Goal: Task Accomplishment & Management: Complete application form

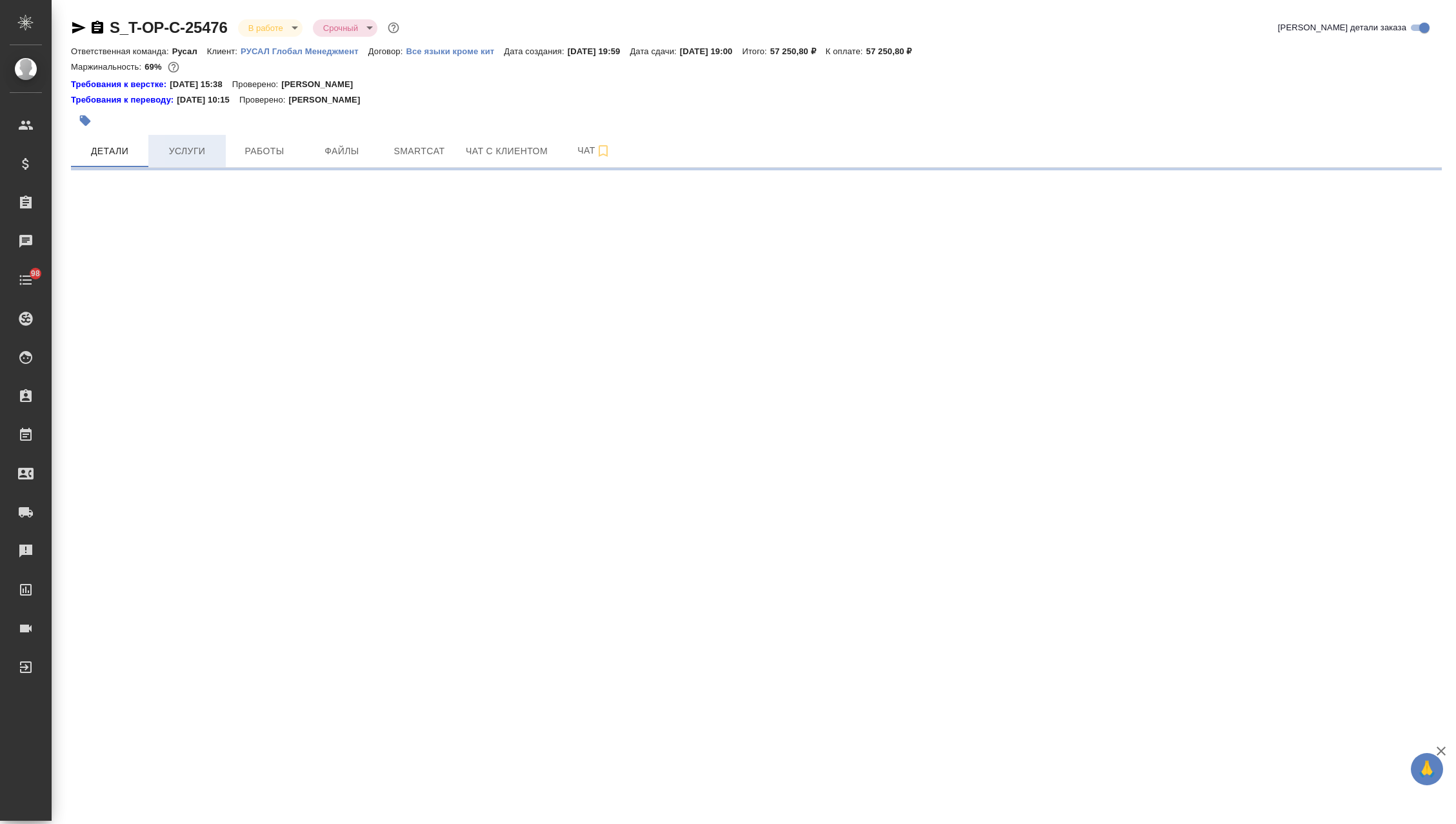
select select "RU"
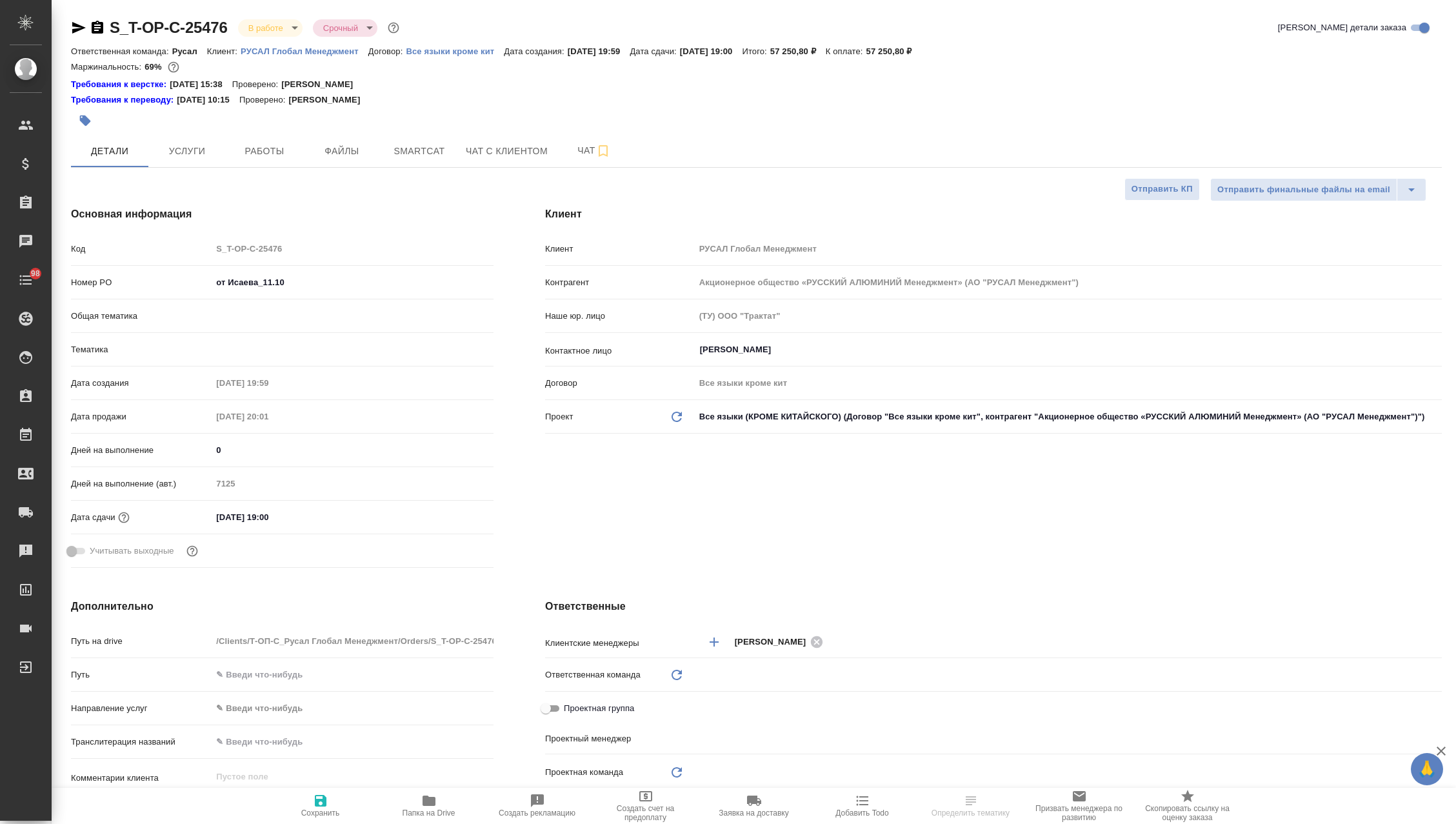
type textarea "x"
type input "[PERSON_NAME]"
type input "Русал"
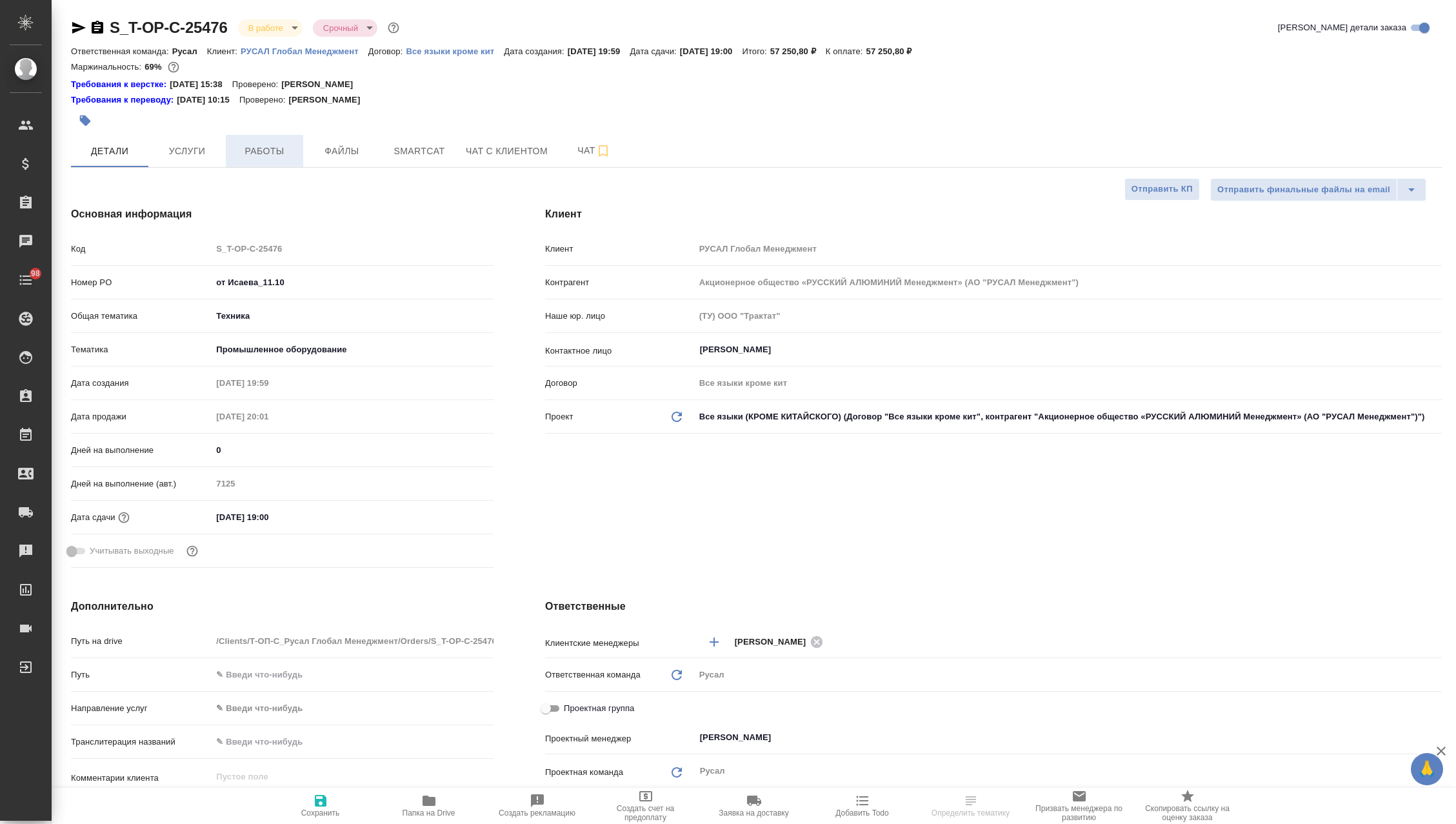
click at [276, 160] on button "Работы" at bounding box center [265, 151] width 77 height 32
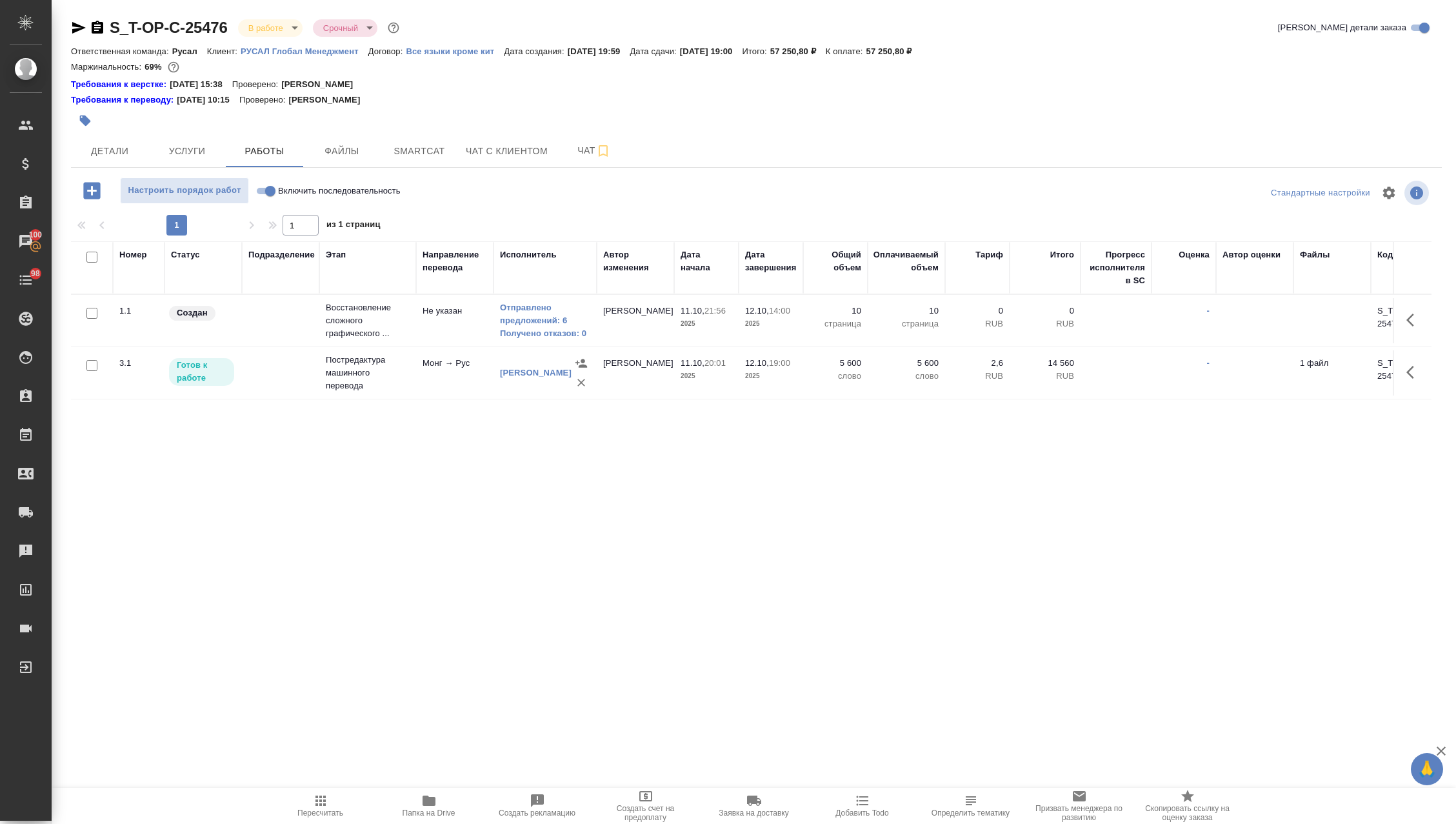
click at [274, 194] on input "Включить последовательность" at bounding box center [270, 191] width 46 height 15
checkbox input "true"
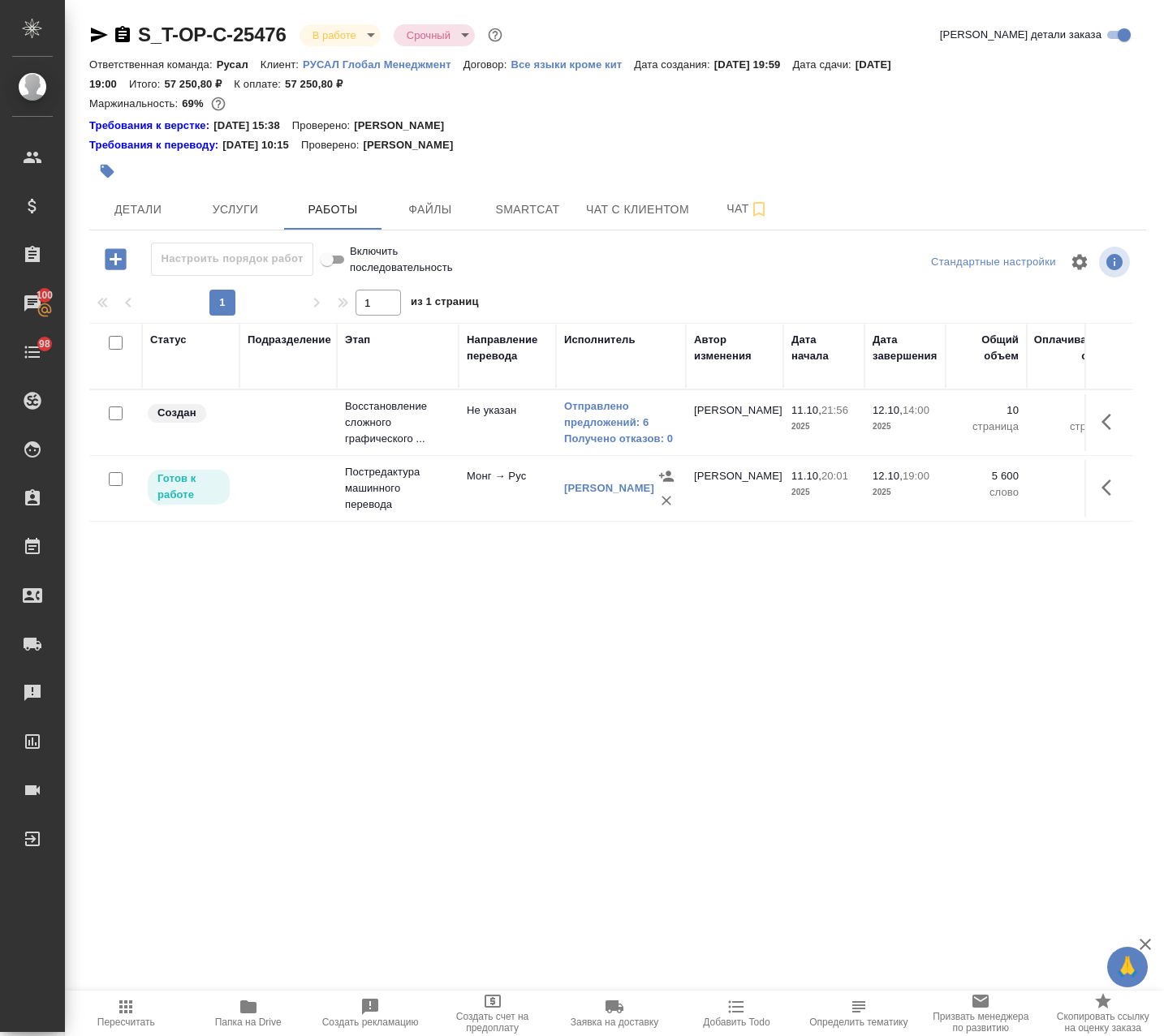
click at [1101, 427] on icon "button" at bounding box center [1111, 422] width 19 height 19
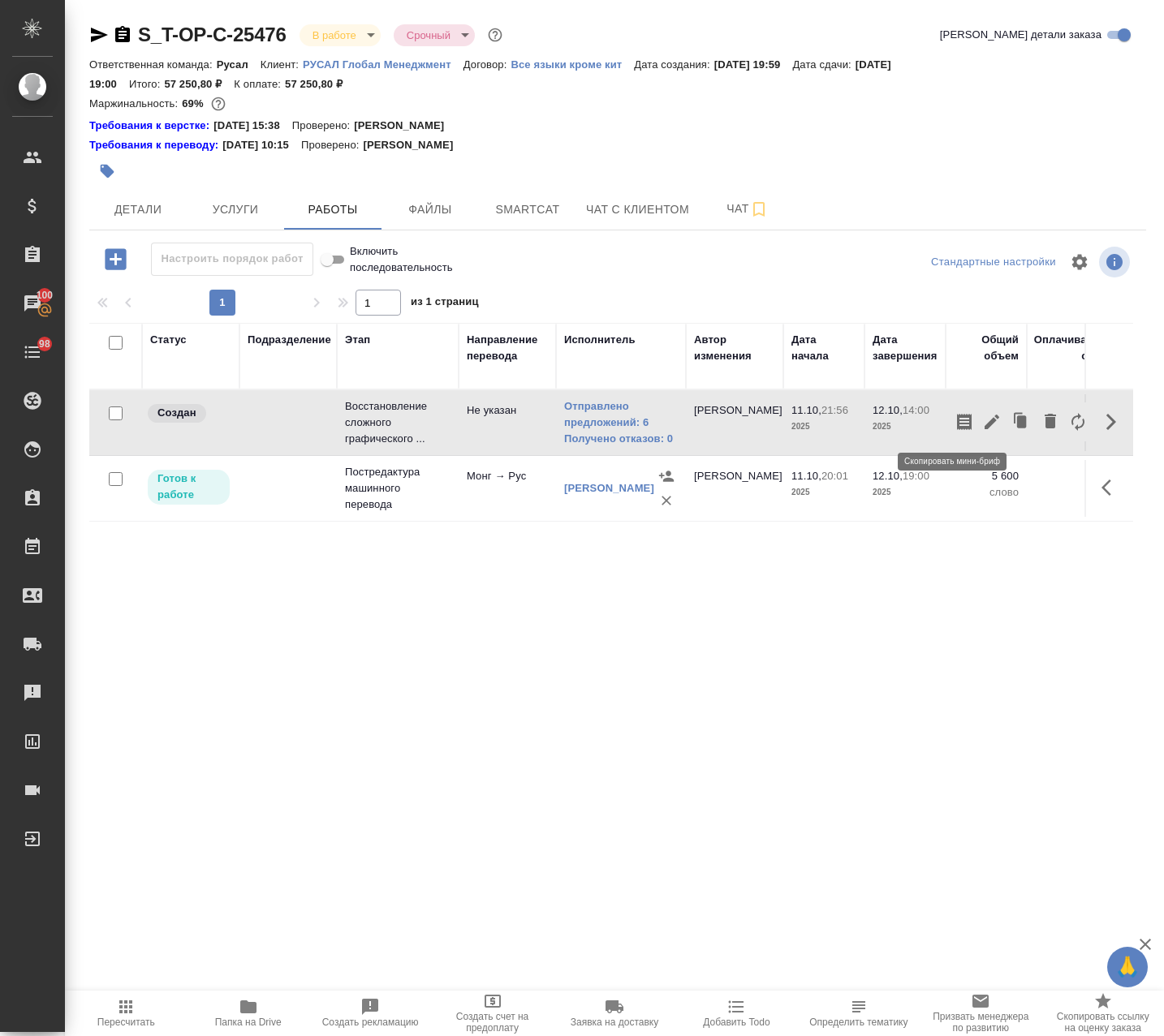
click at [957, 420] on icon "button" at bounding box center [964, 422] width 15 height 17
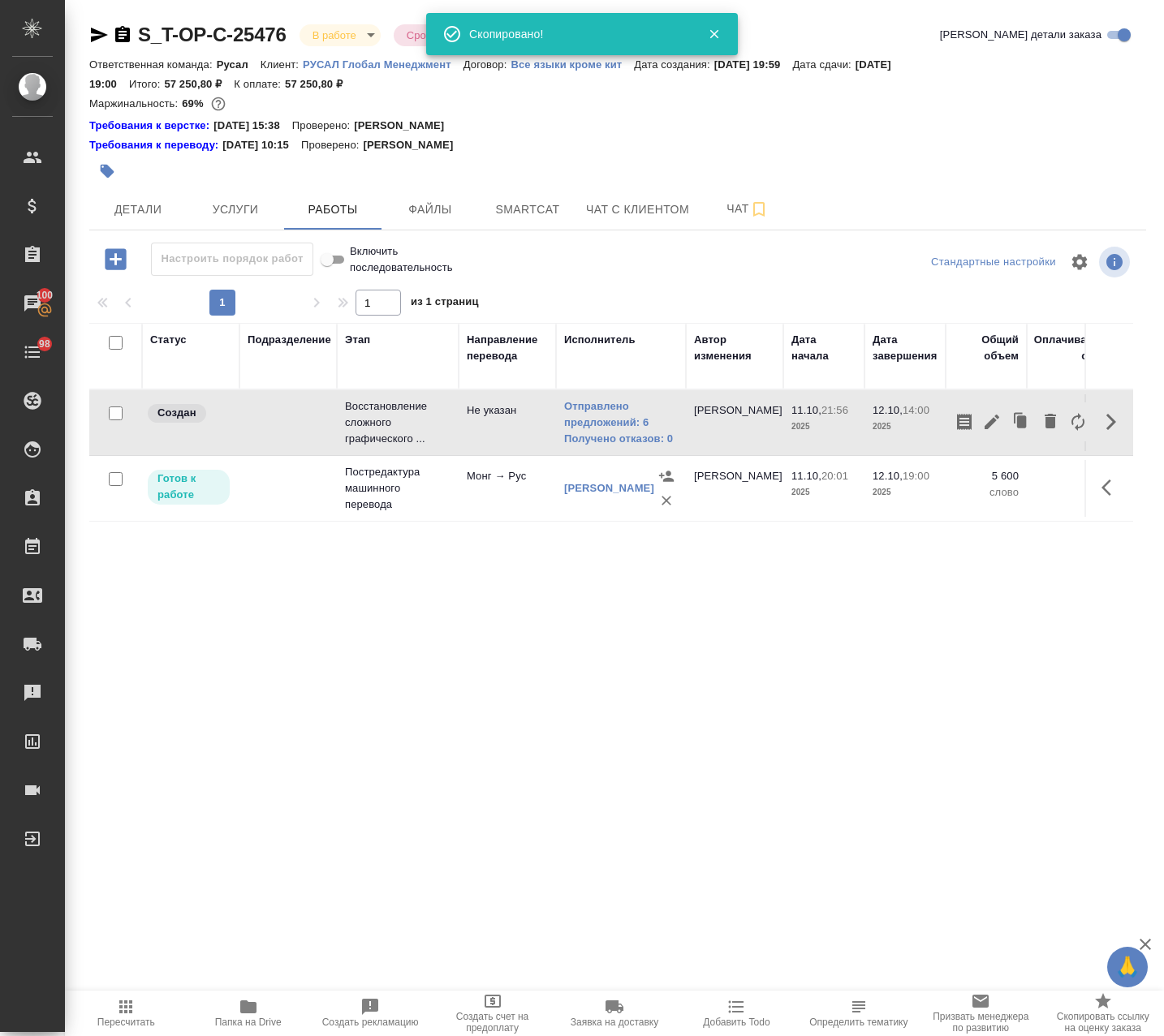
click at [253, 1007] on icon "button" at bounding box center [248, 1006] width 17 height 13
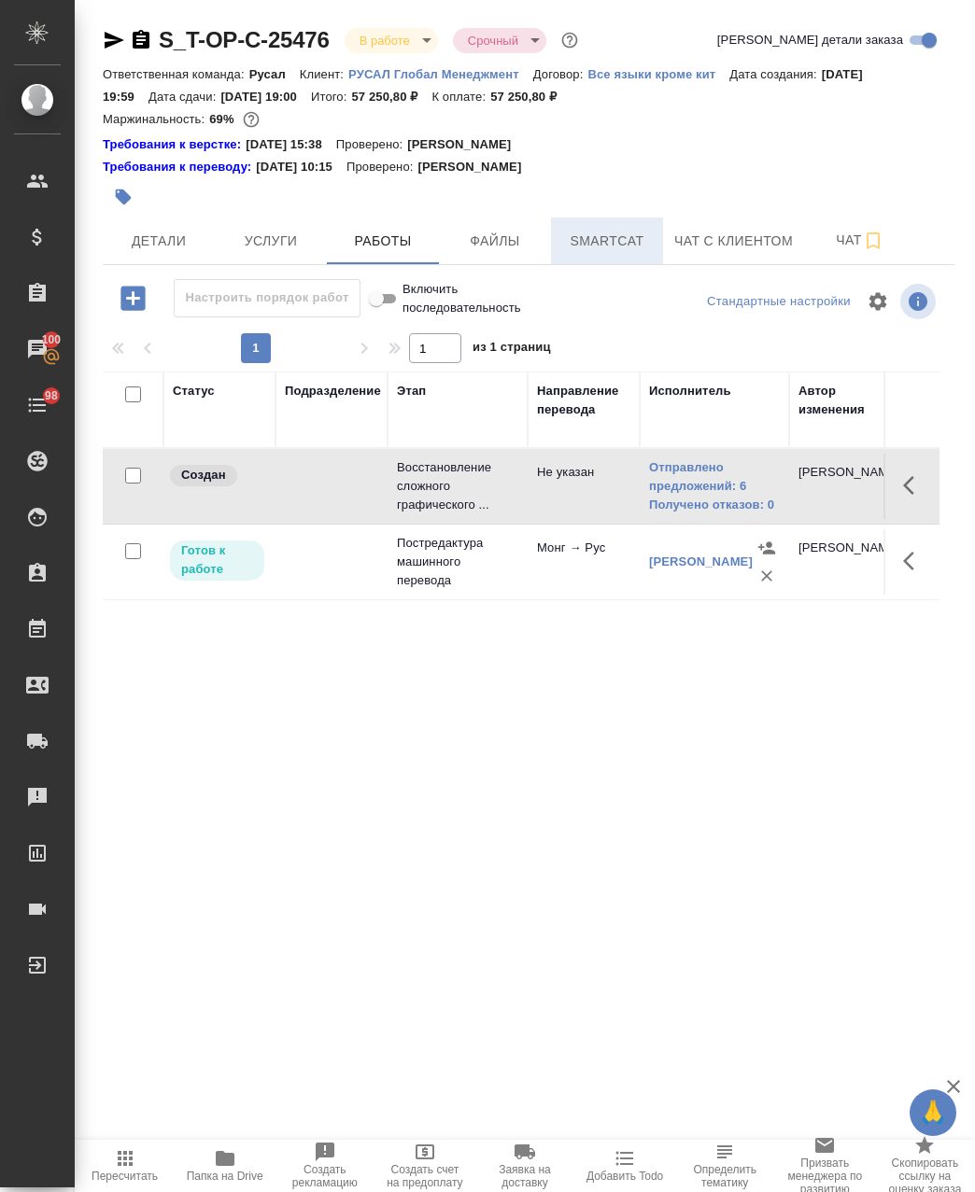
click at [597, 230] on span "Smartcat" at bounding box center [607, 241] width 90 height 23
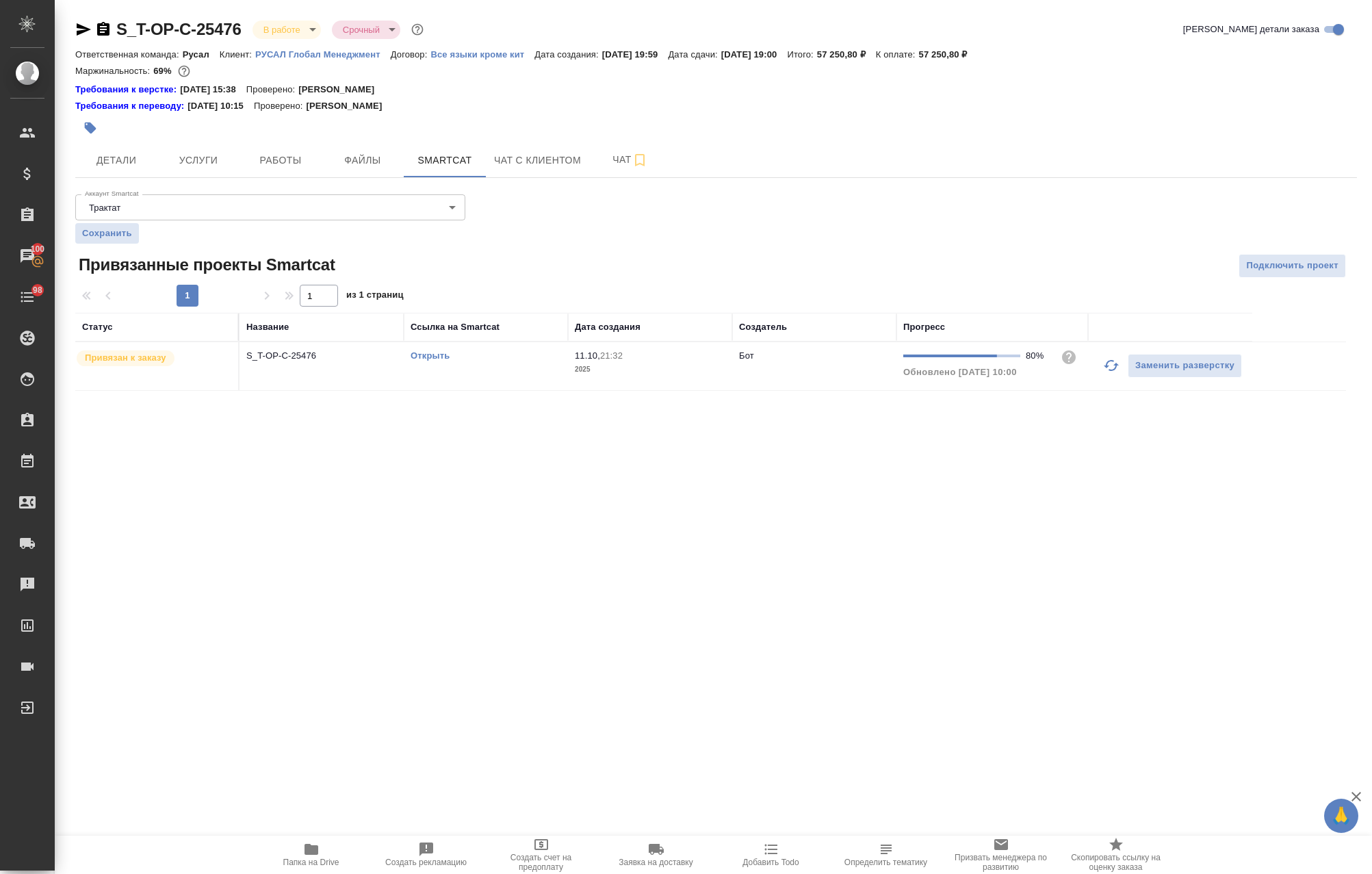
click at [430, 350] on div "Открыть" at bounding box center [485, 356] width 150 height 14
click at [426, 355] on link "Открыть" at bounding box center [429, 356] width 39 height 10
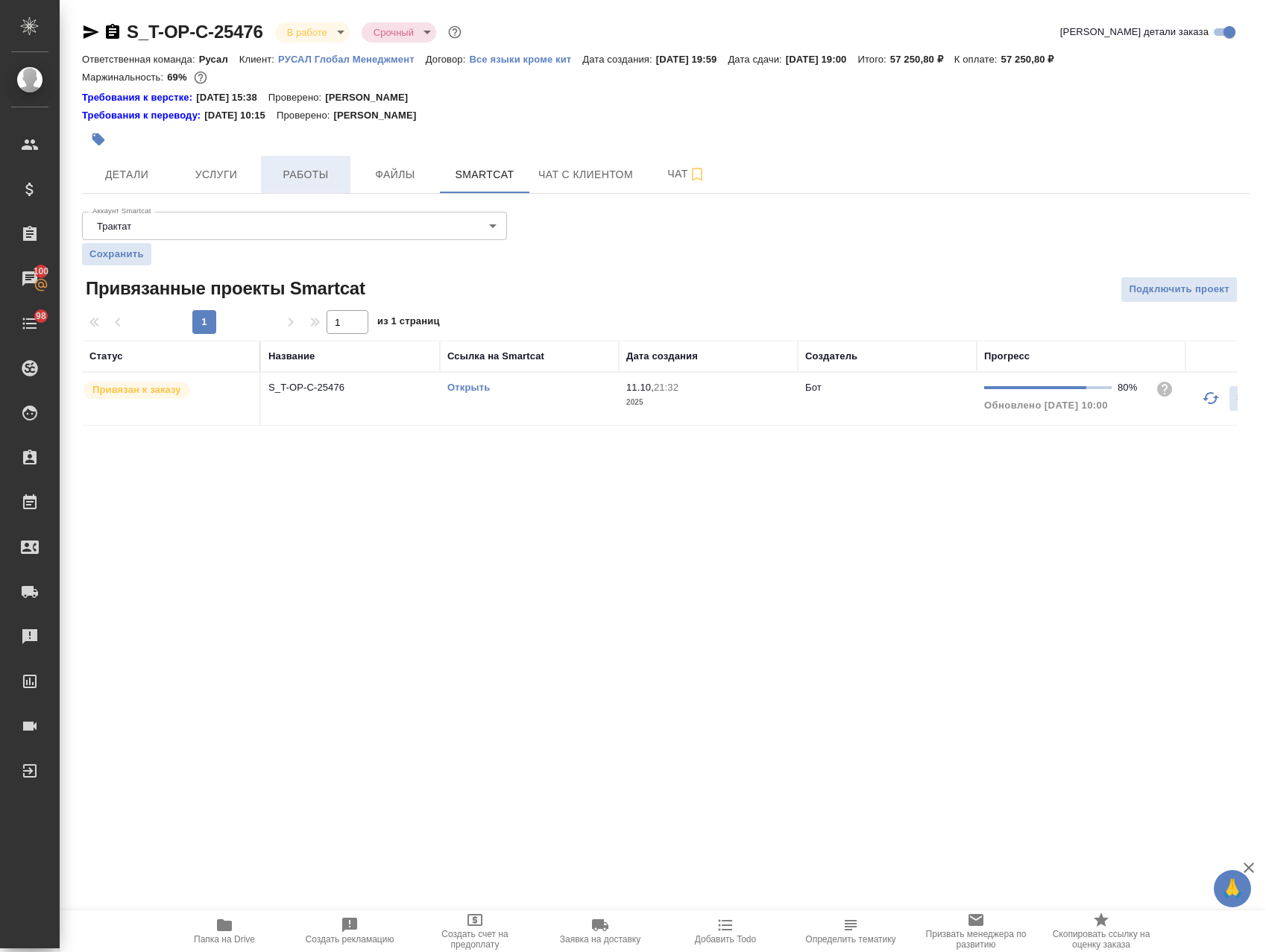
click at [320, 182] on span "Работы" at bounding box center [306, 174] width 72 height 18
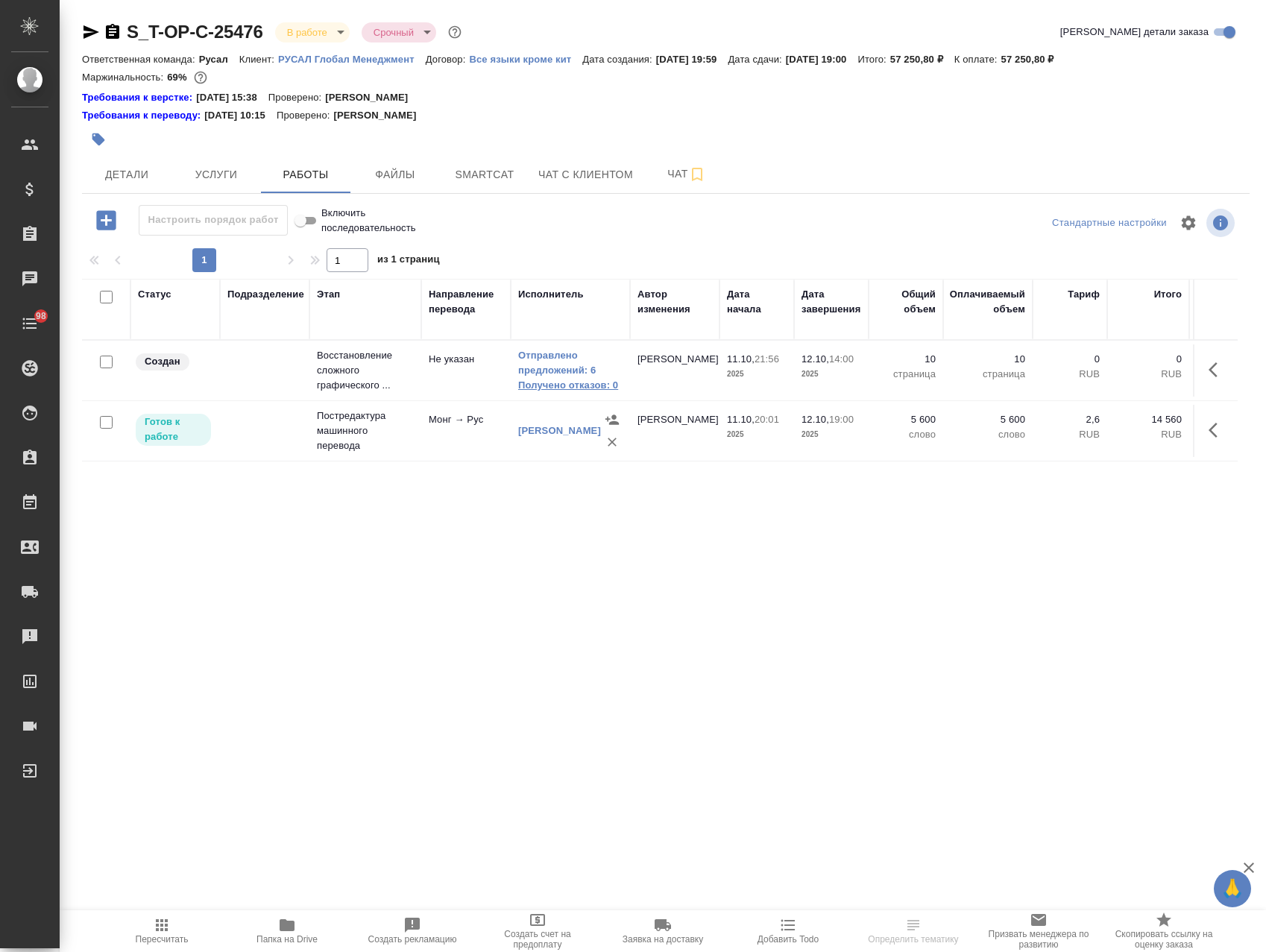
click at [591, 381] on link "Получено отказов: 0" at bounding box center [570, 385] width 105 height 15
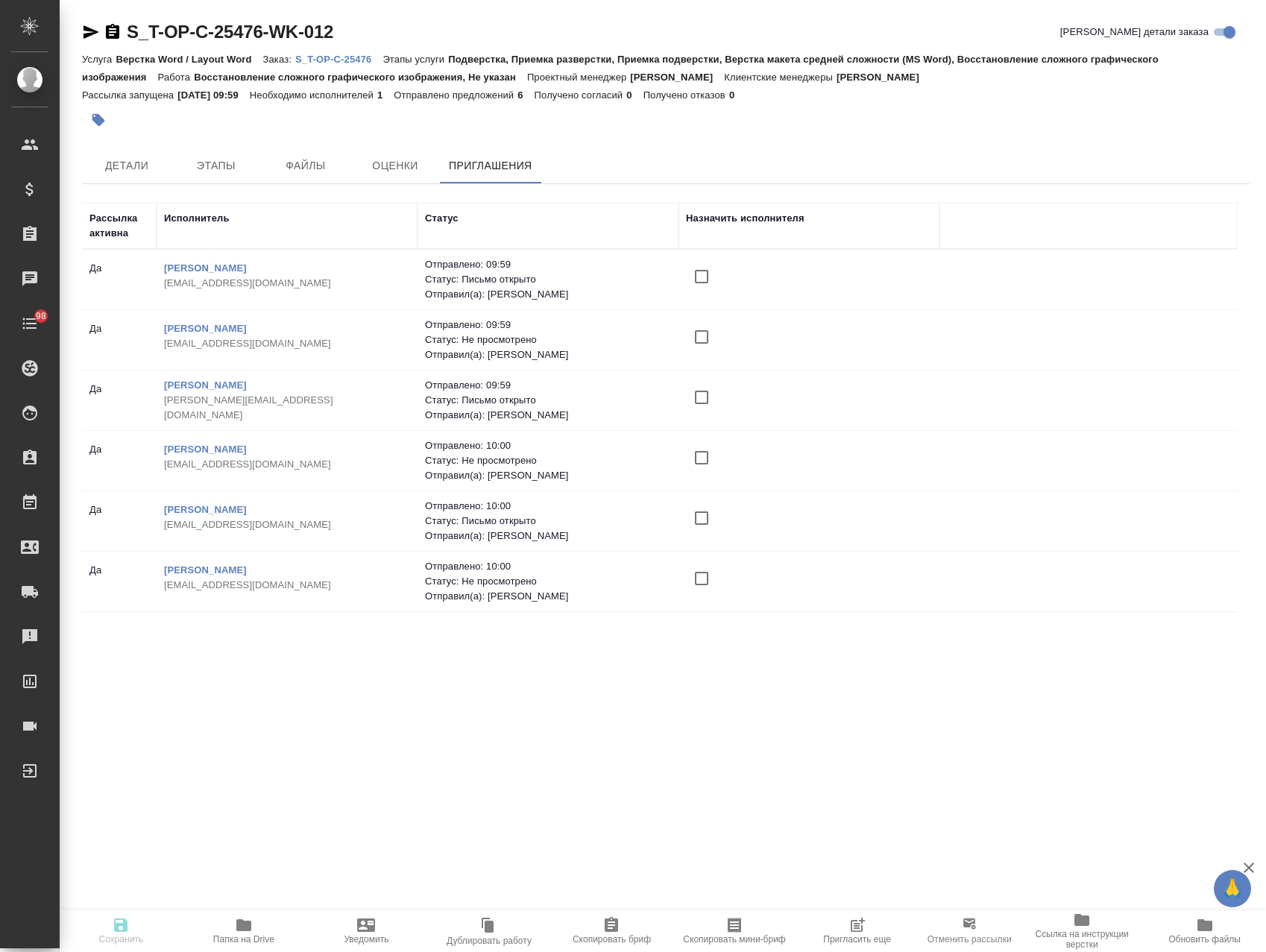
scroll to position [10, 0]
click at [350, 61] on p "S_T-OP-C-25476" at bounding box center [339, 59] width 87 height 11
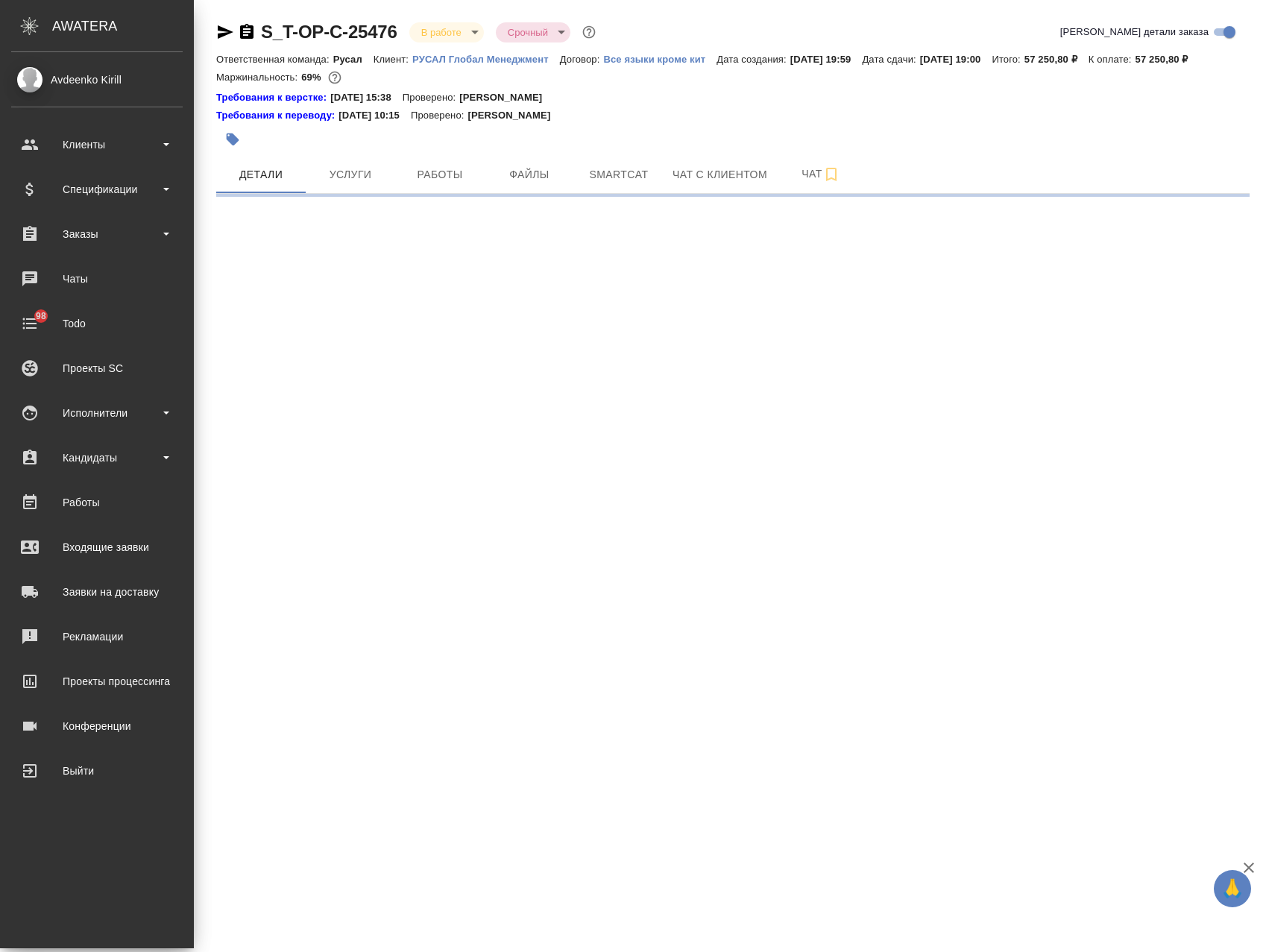
select select "RU"
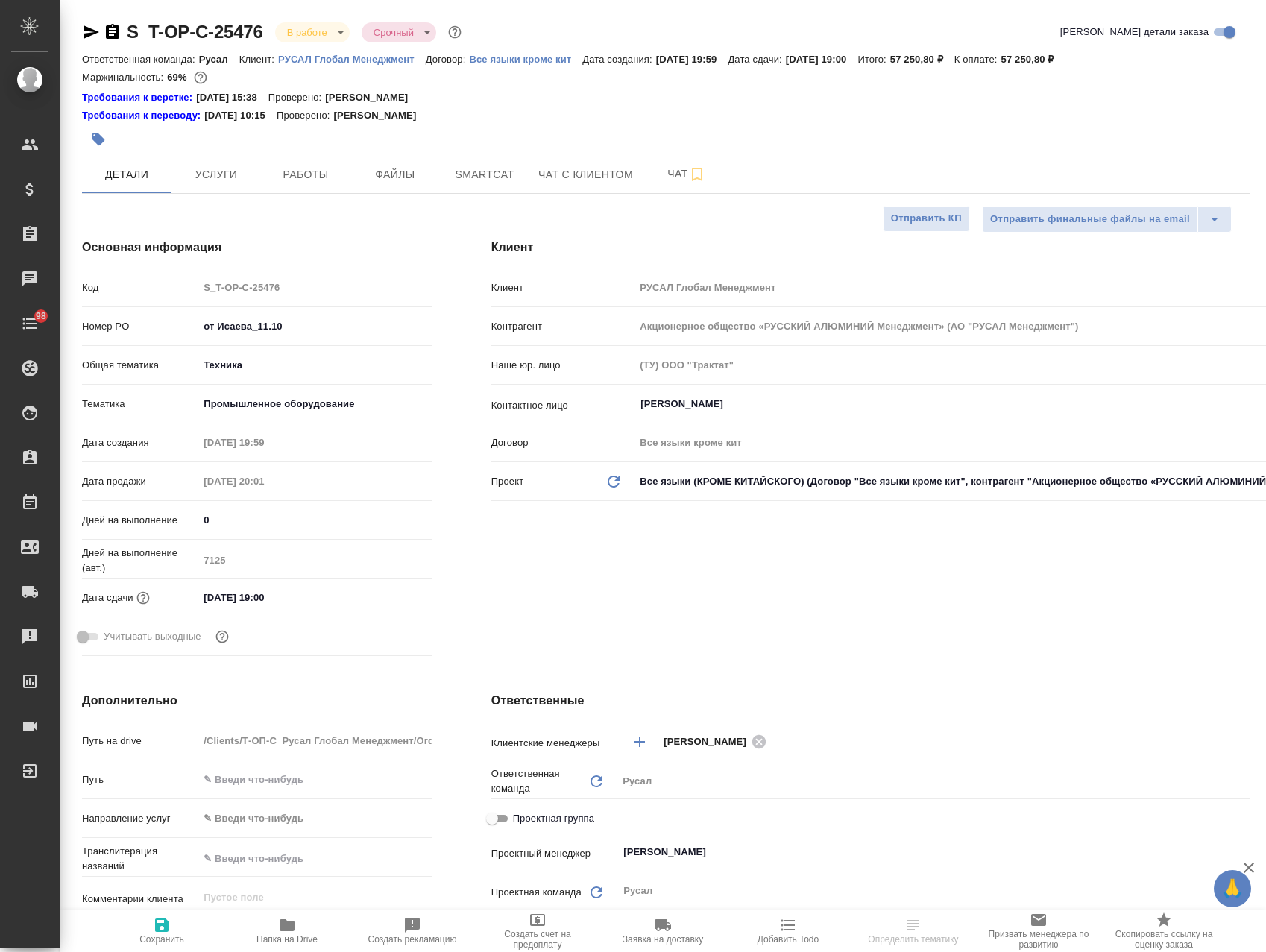
type textarea "x"
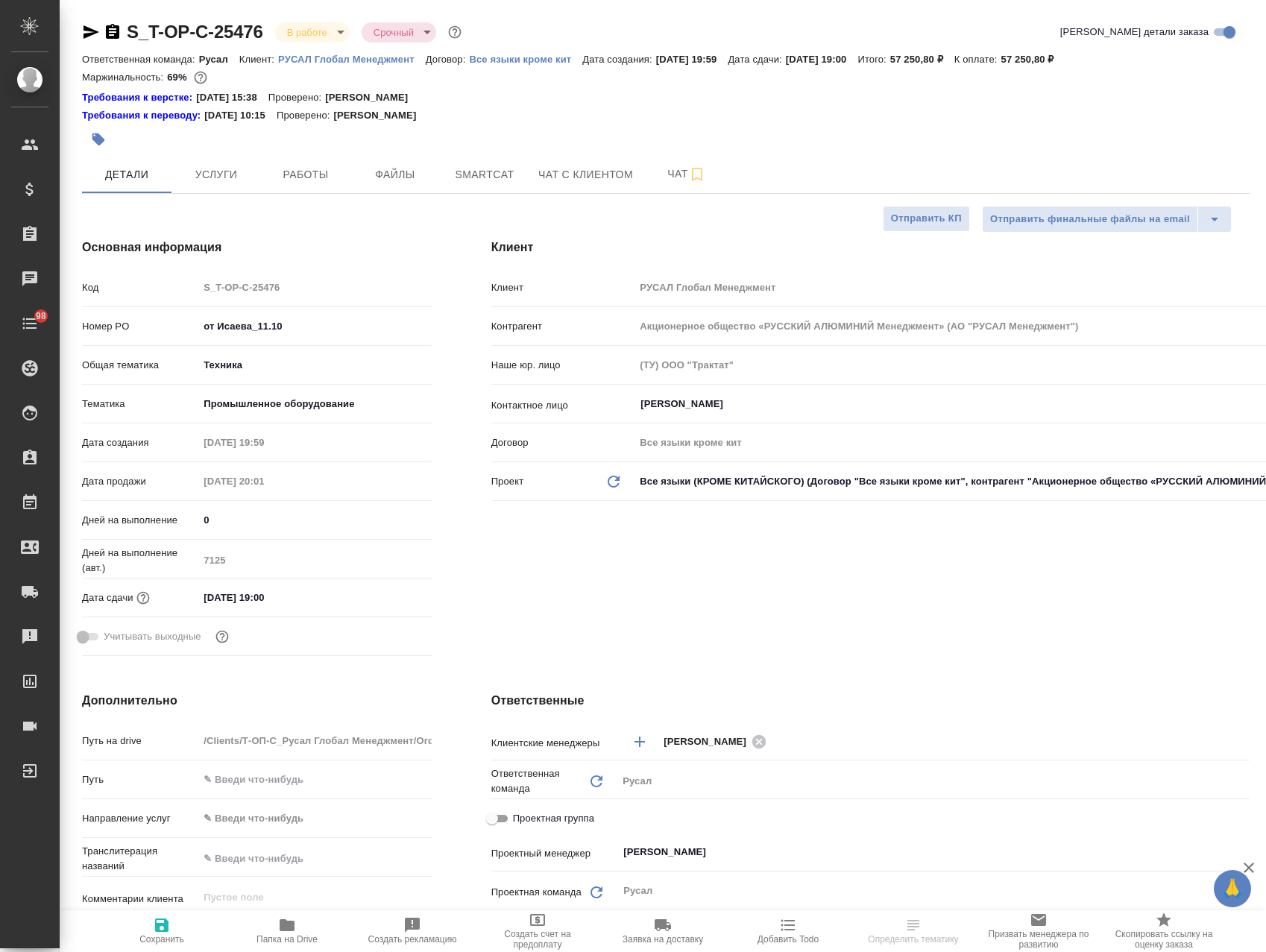
type textarea "x"
select select "RU"
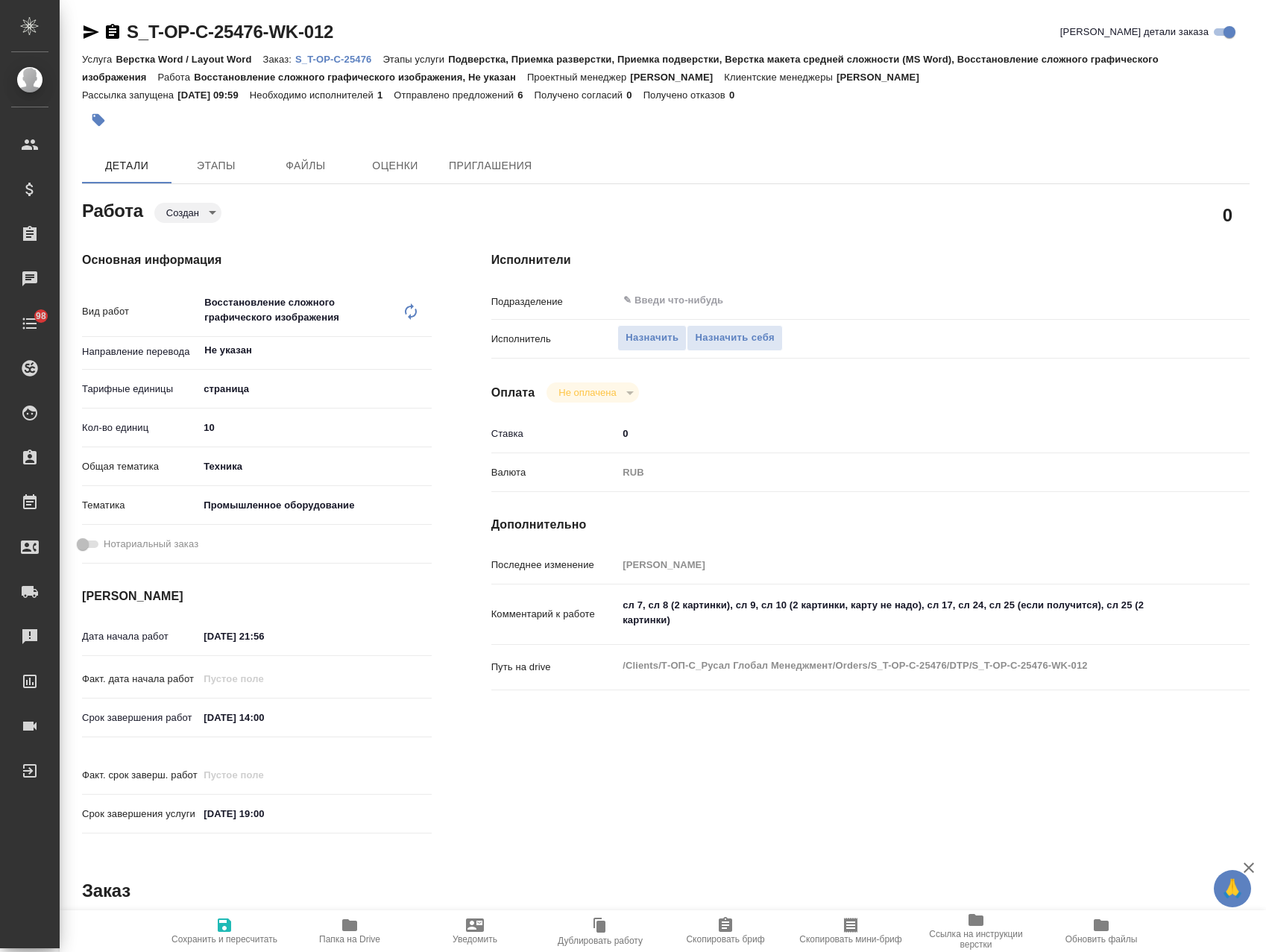
type textarea "x"
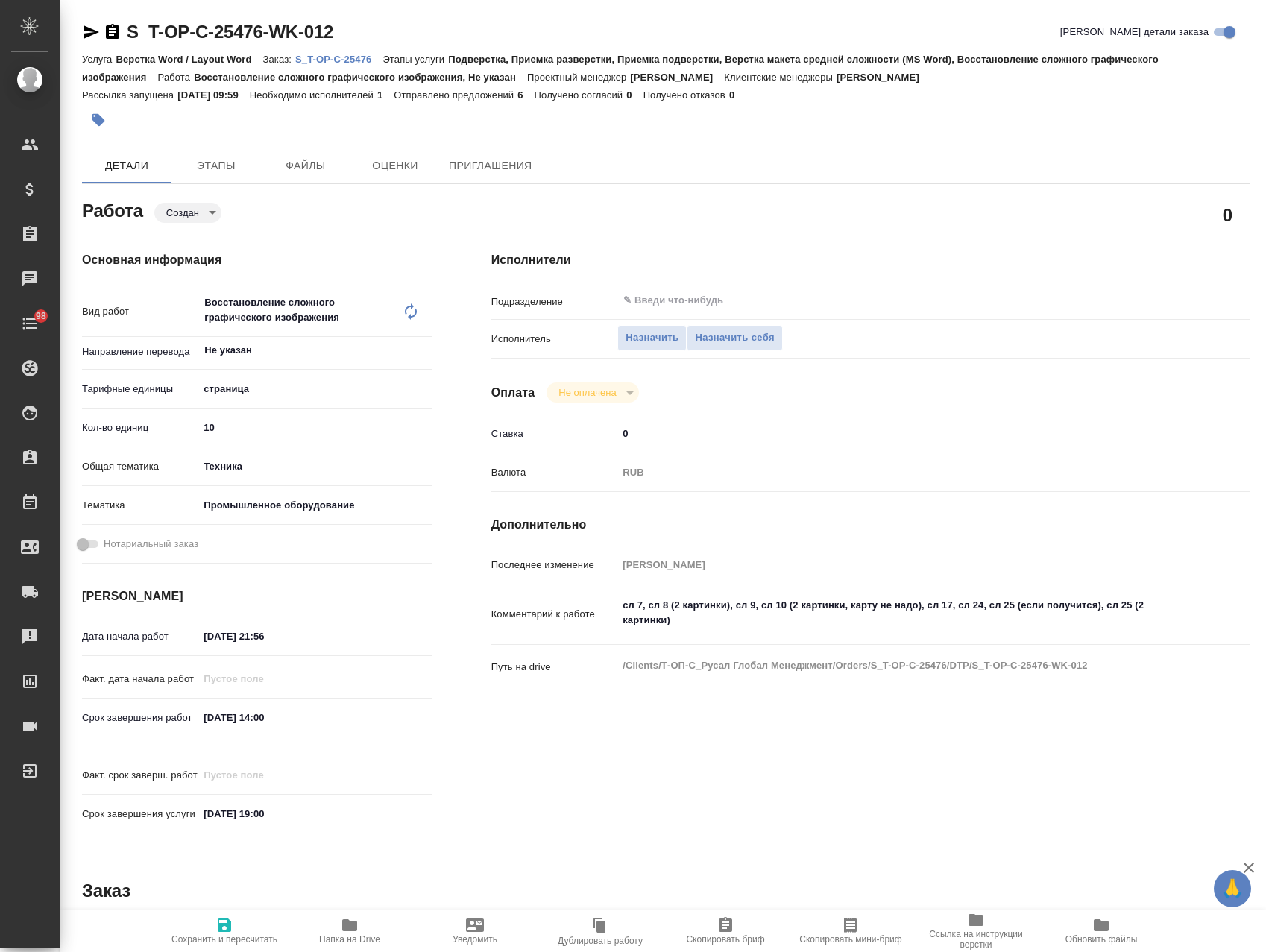
type textarea "x"
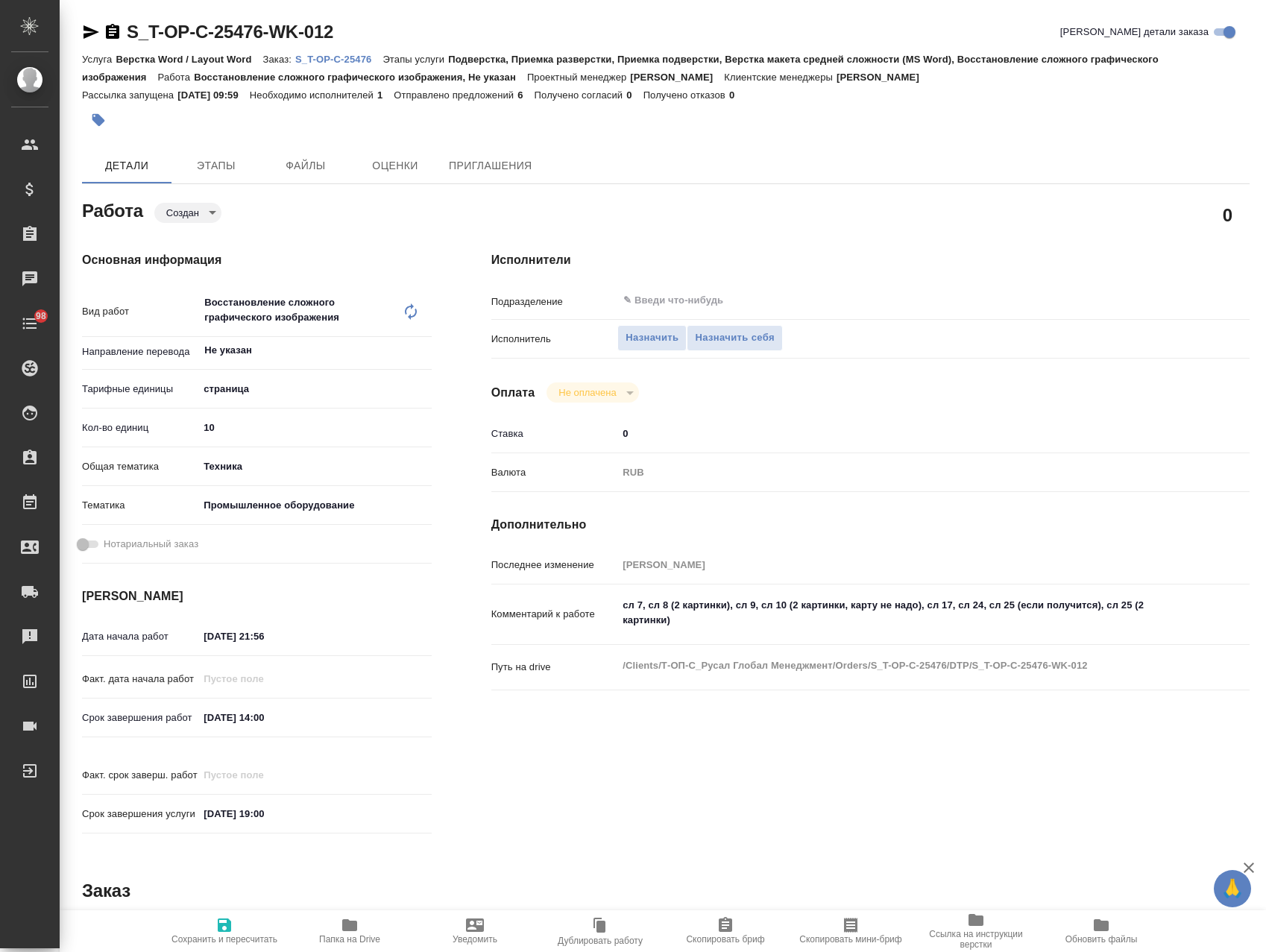
type textarea "x"
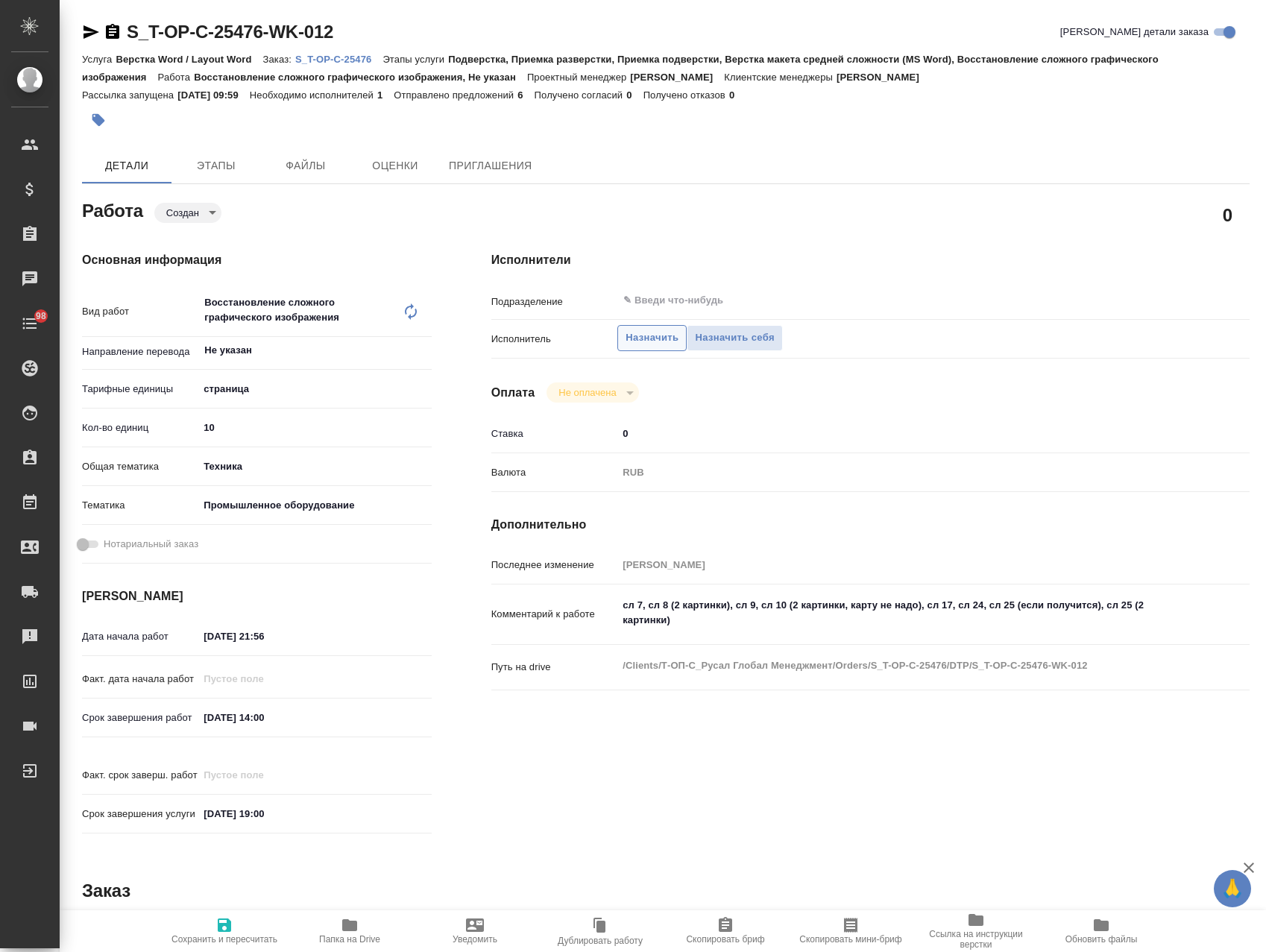
type textarea "x"
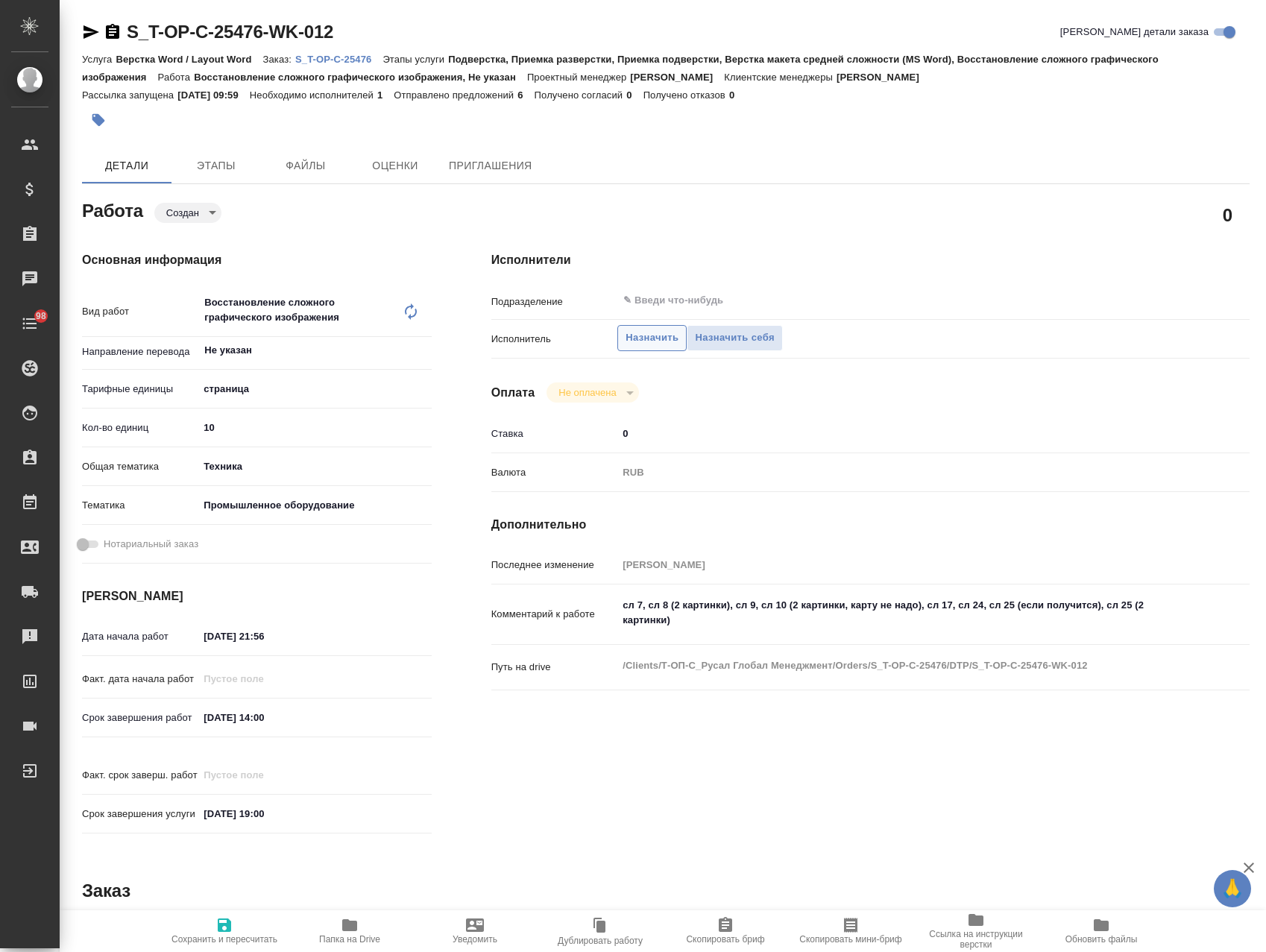
click at [633, 339] on span "Назначить" at bounding box center [652, 338] width 53 height 17
type textarea "x"
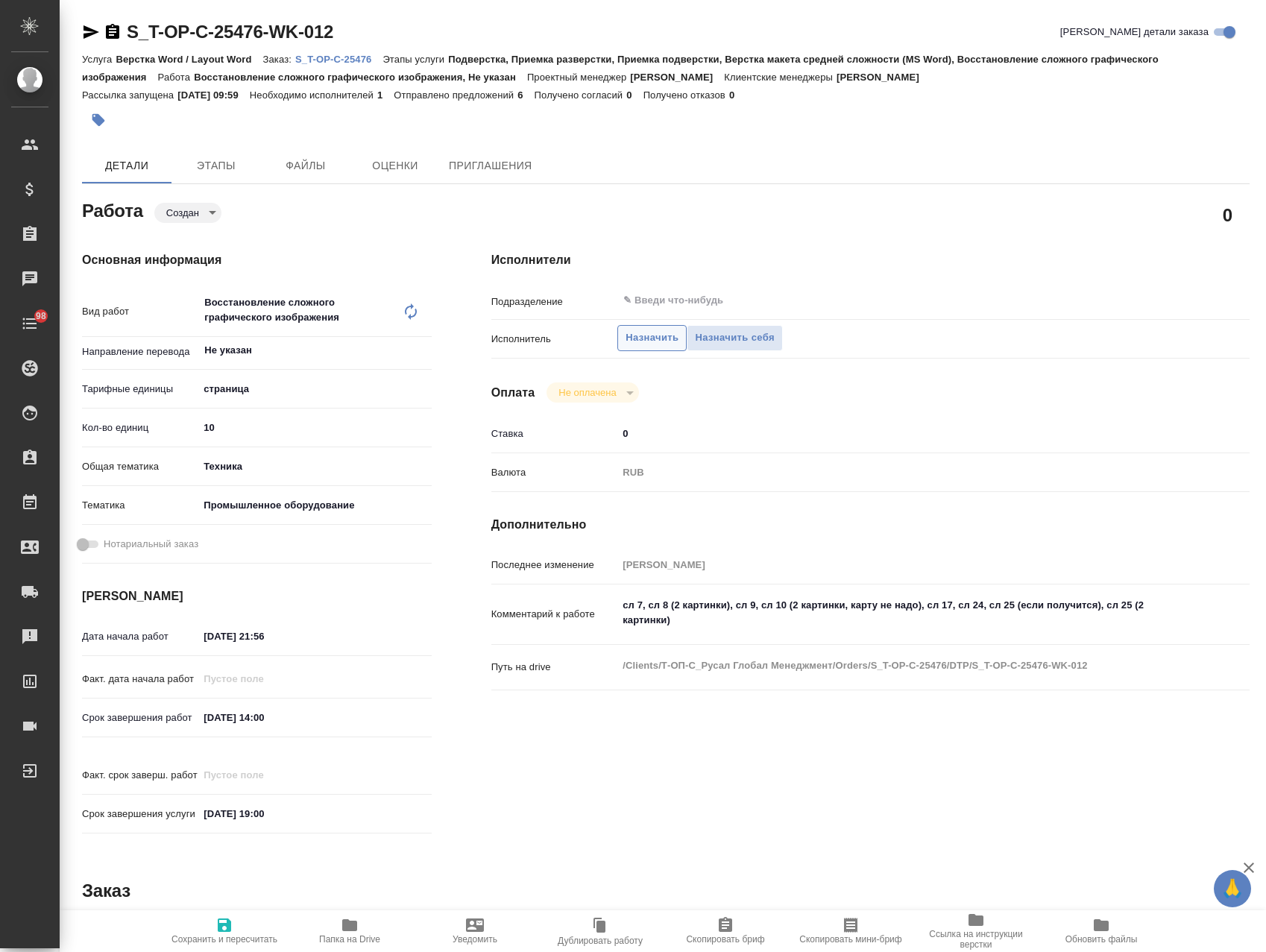
type textarea "x"
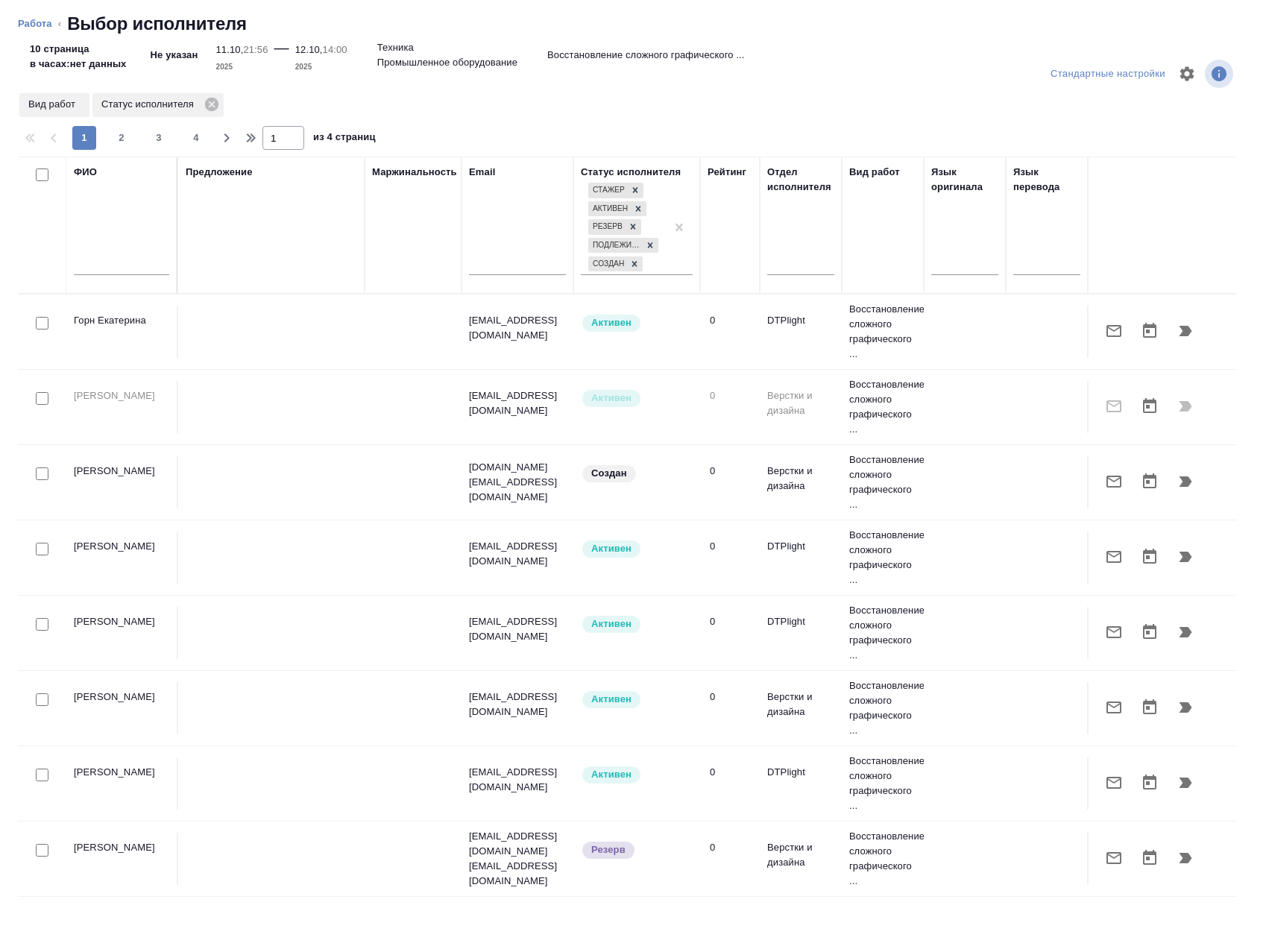
type textarea "x"
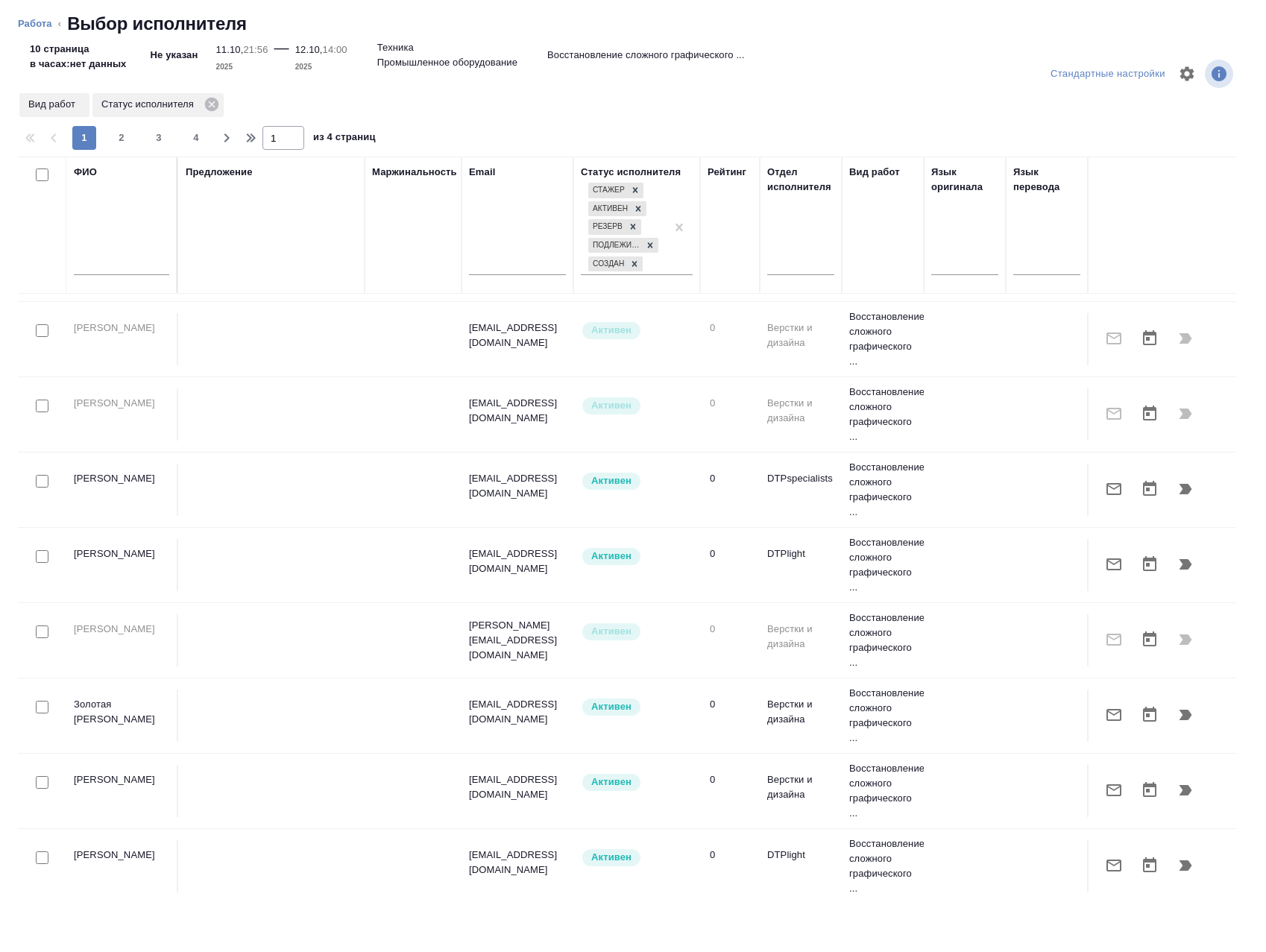
scroll to position [1286, 0]
click at [140, 256] on input "text" at bounding box center [121, 265] width 95 height 18
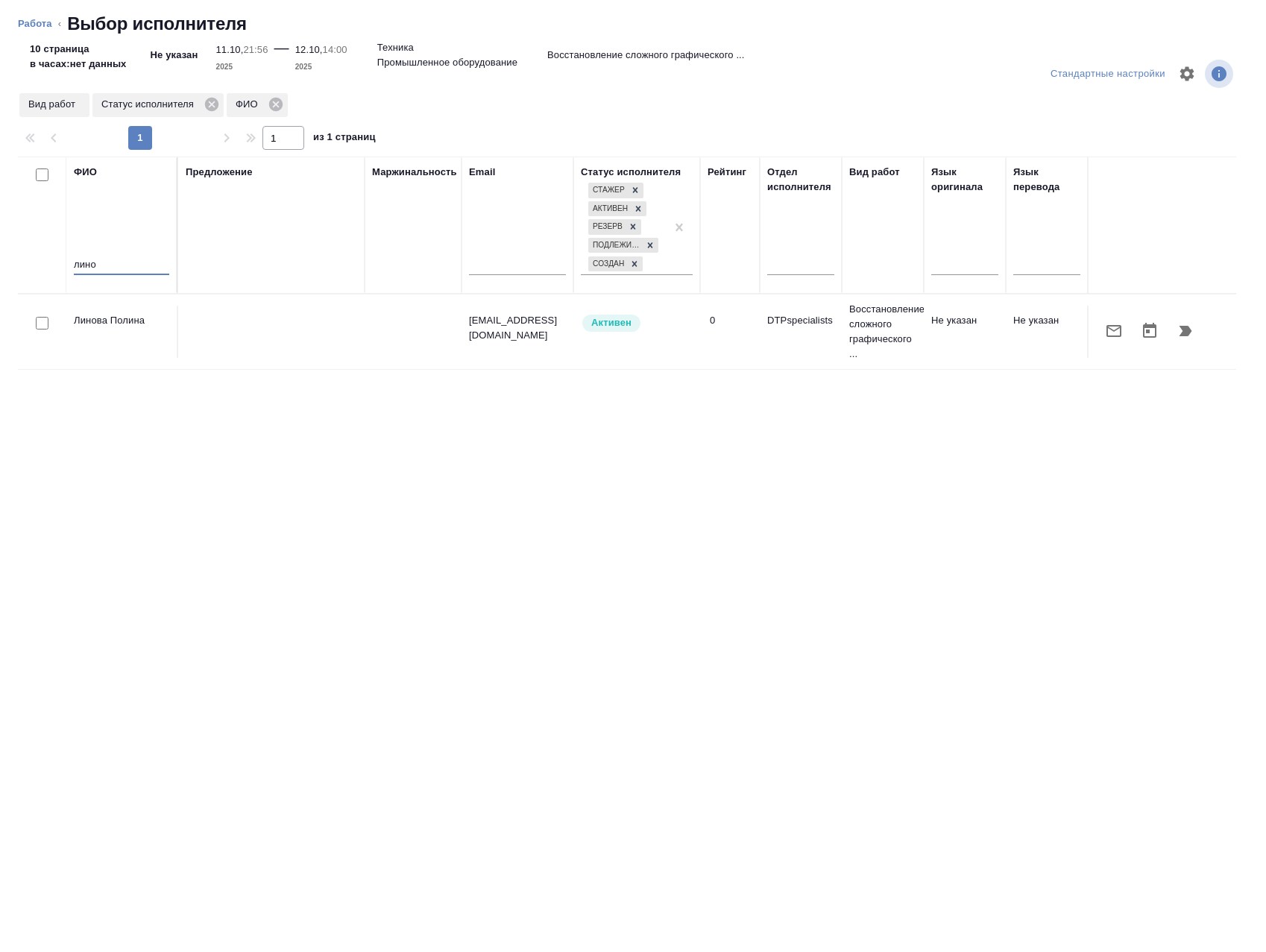
scroll to position [0, 0]
type input "лино"
click at [1189, 327] on icon "button" at bounding box center [1185, 331] width 18 height 18
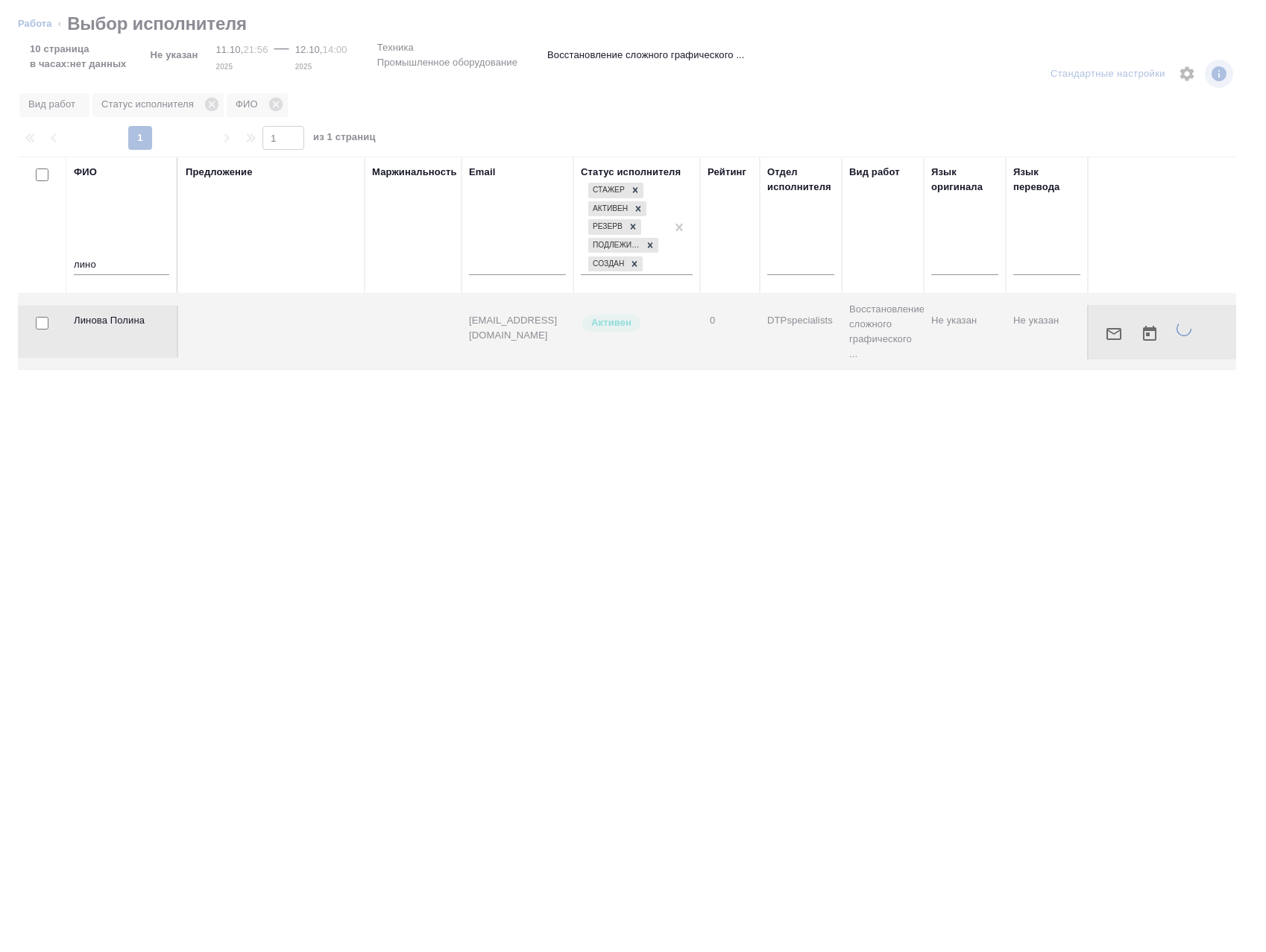
type textarea "x"
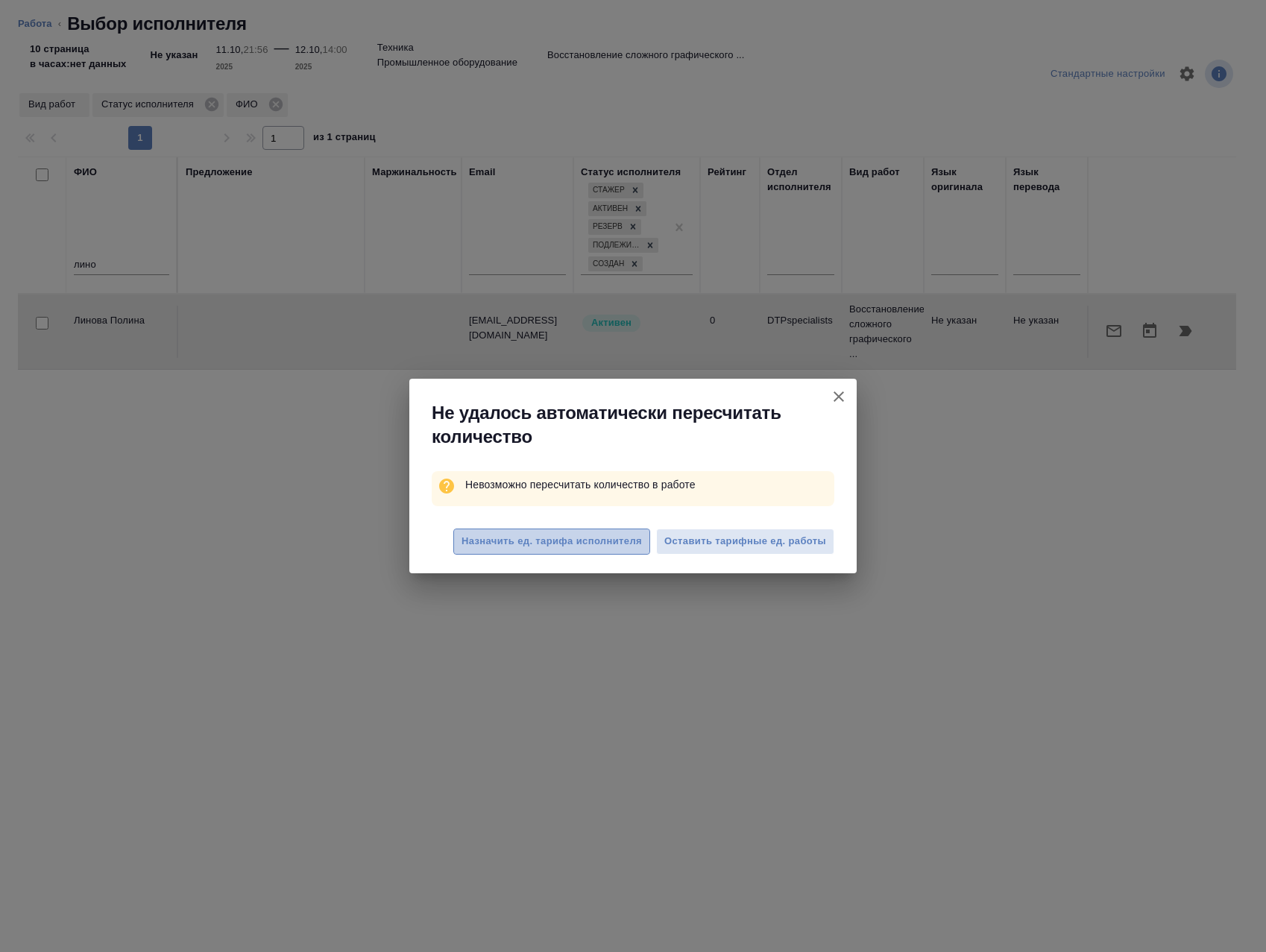
click at [530, 543] on span "Назначить ед. тарифа исполнителя" at bounding box center [552, 541] width 181 height 17
type textarea "x"
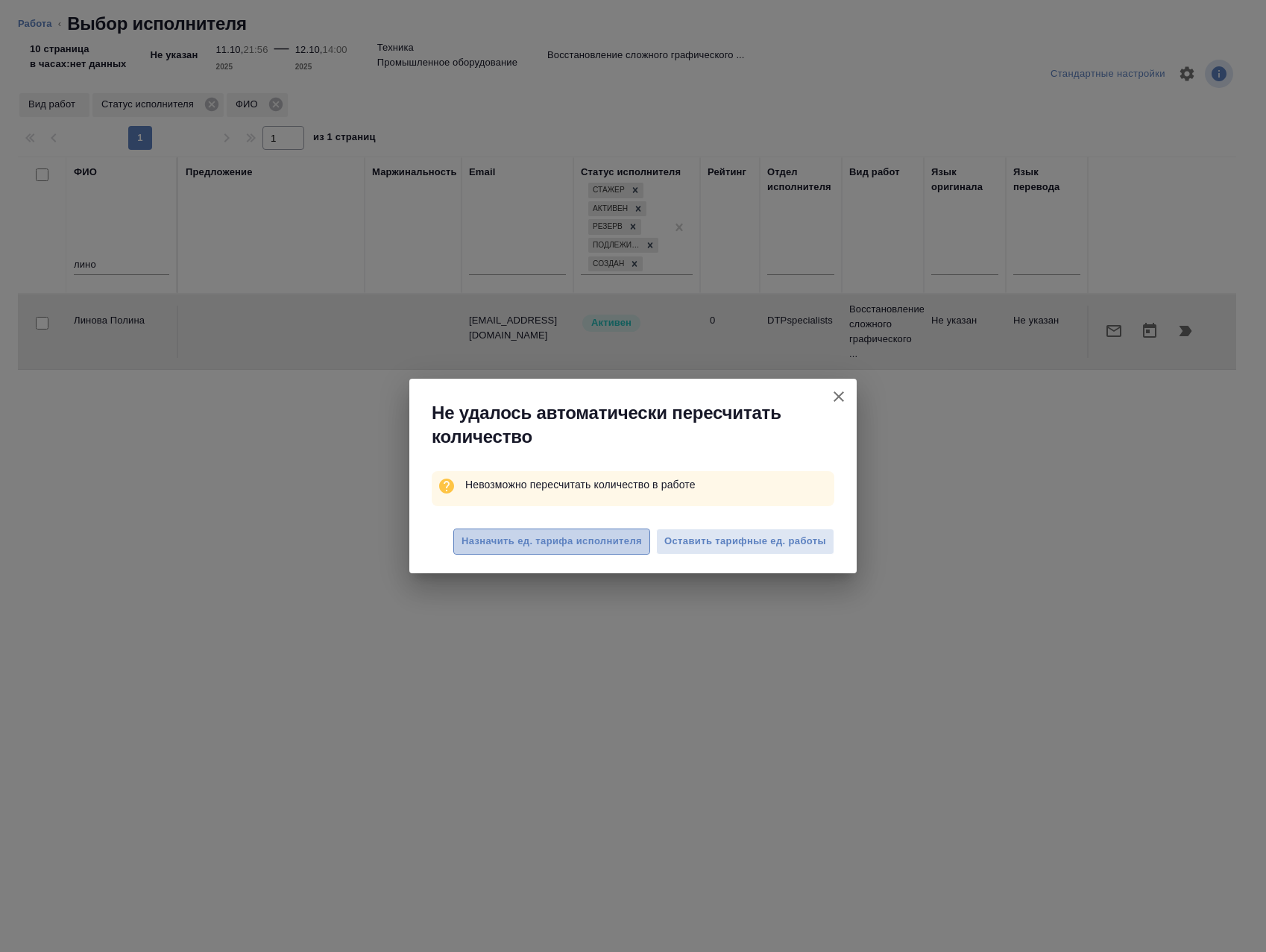
type textarea "x"
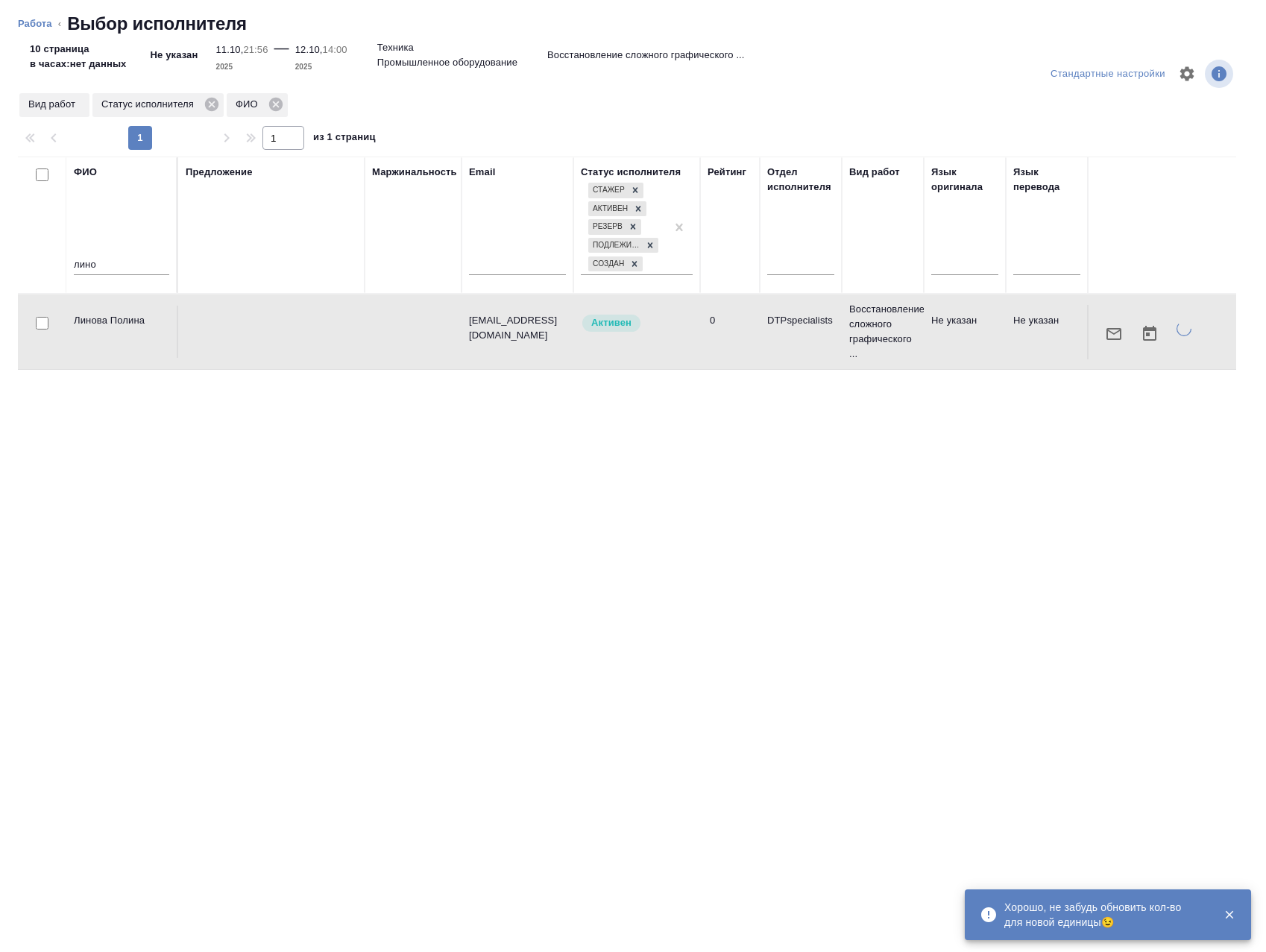
type textarea "x"
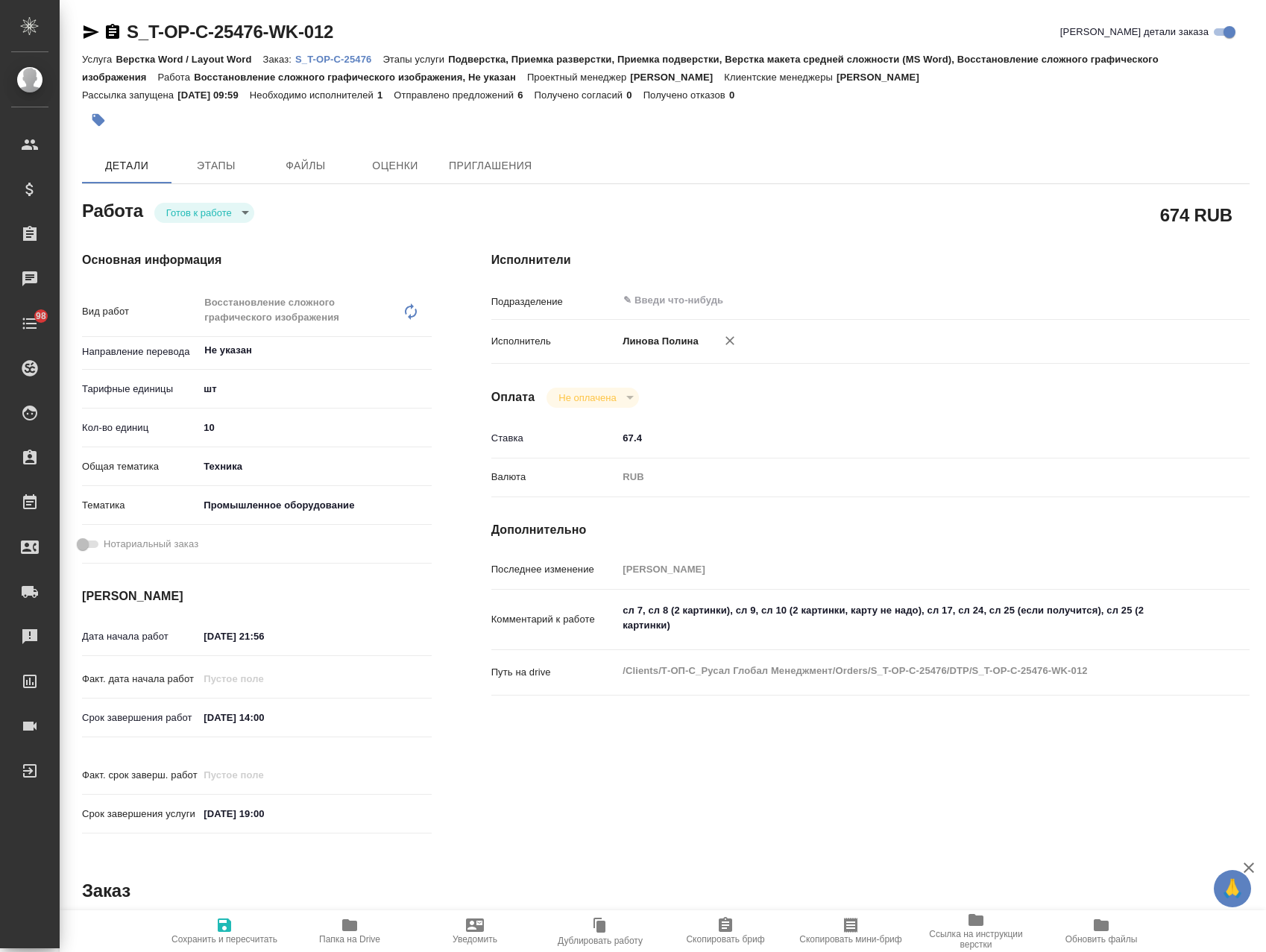
type textarea "x"
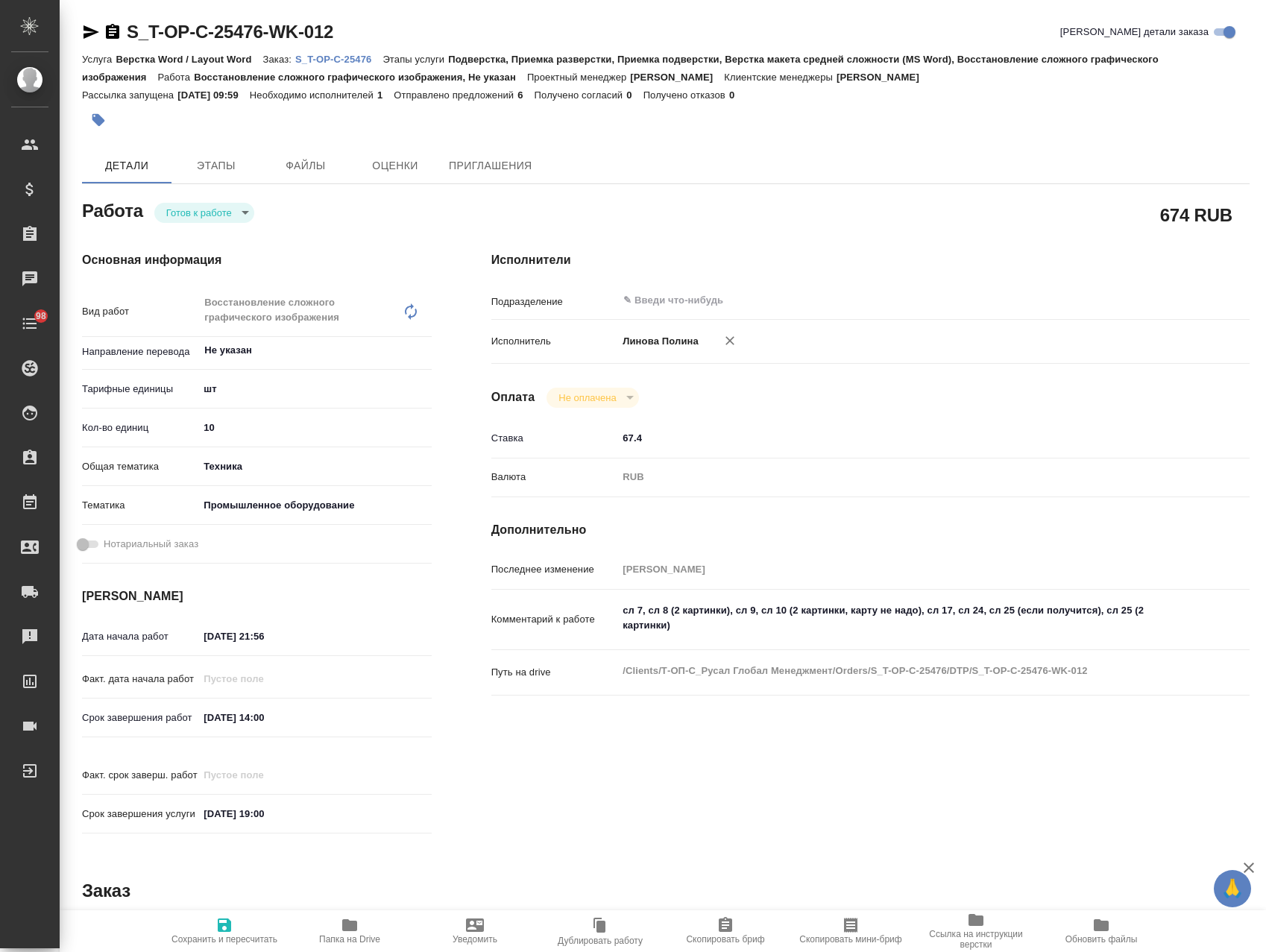
type textarea "x"
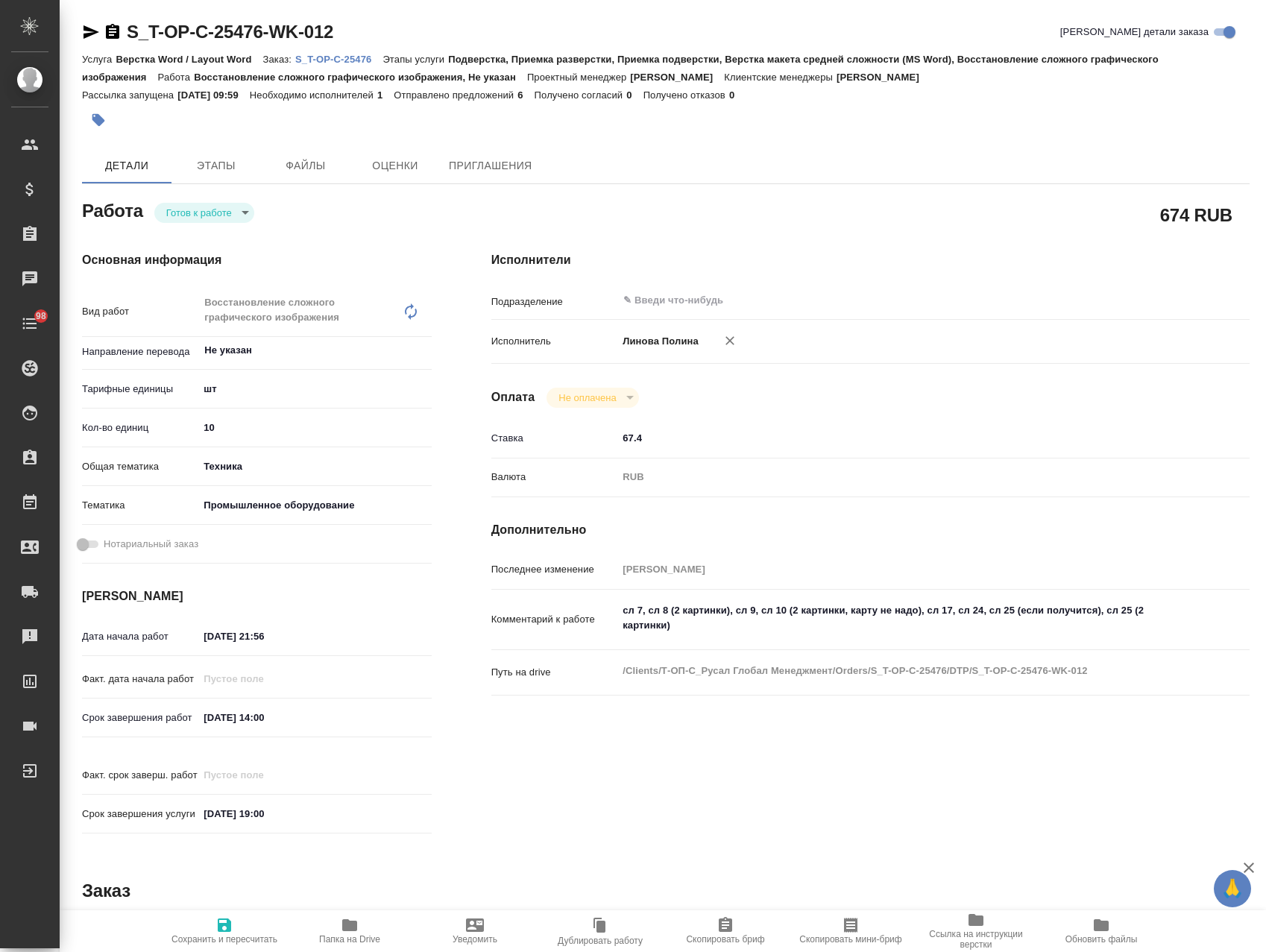
type textarea "x"
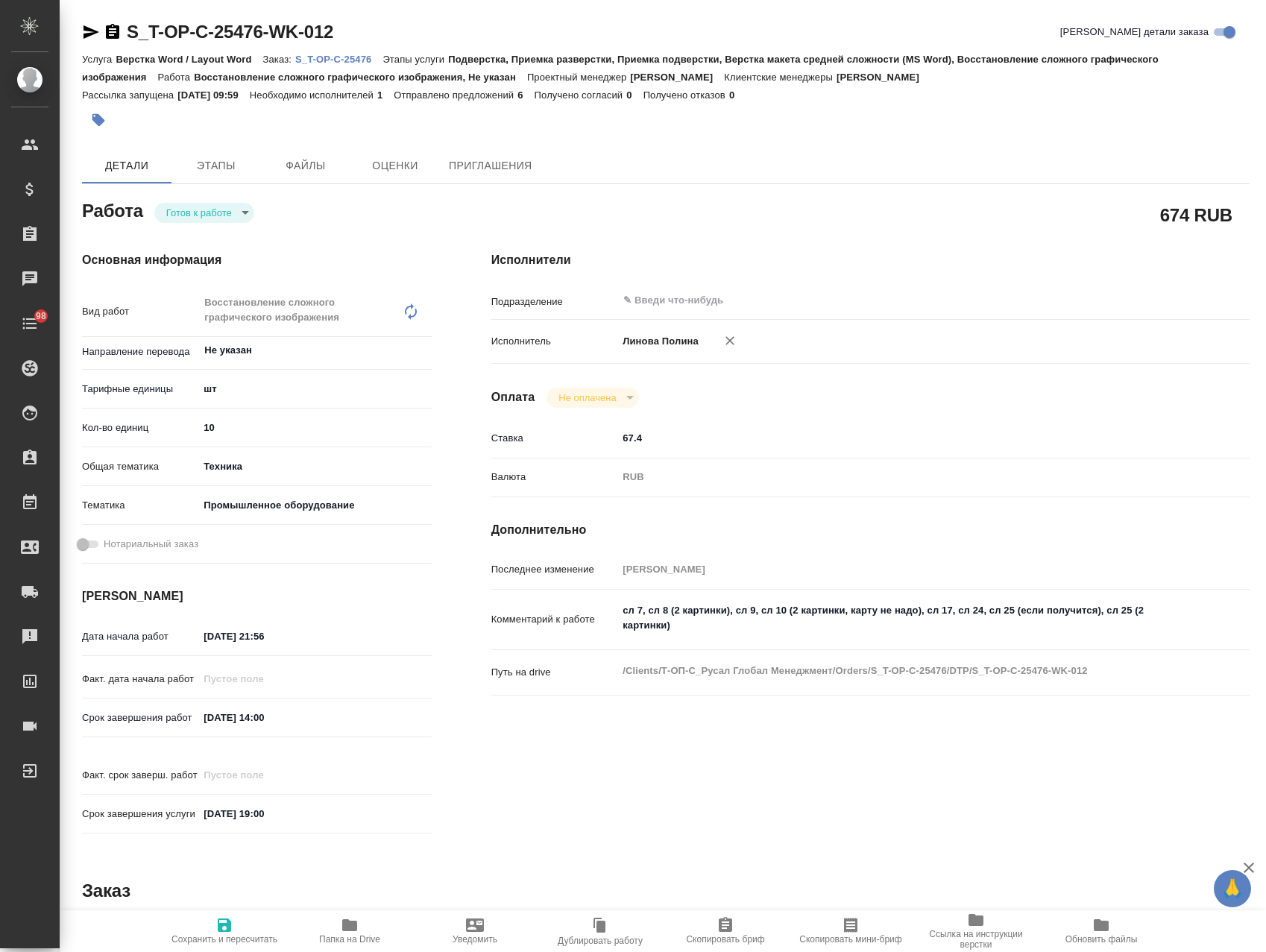
type textarea "x"
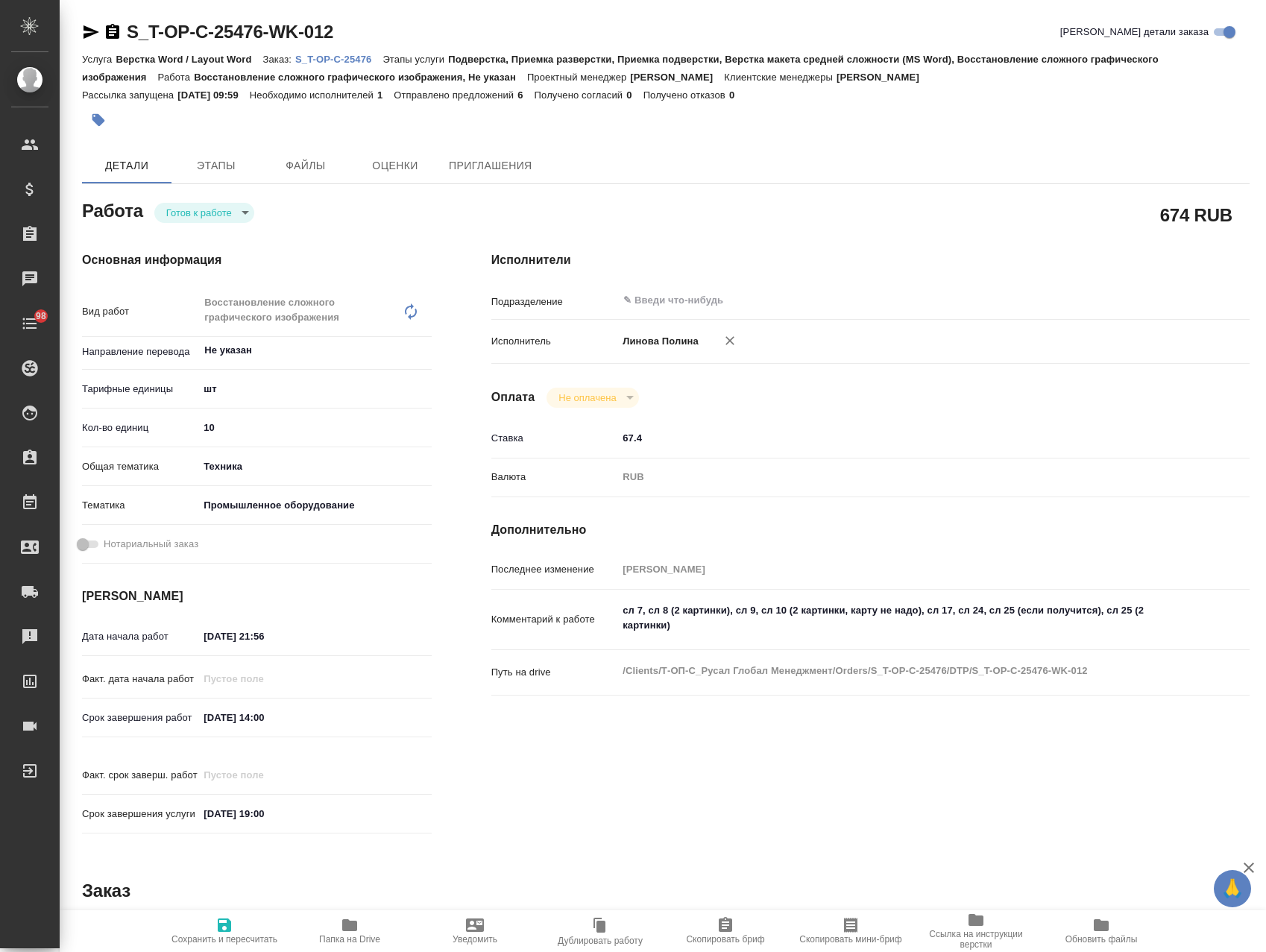
type textarea "x"
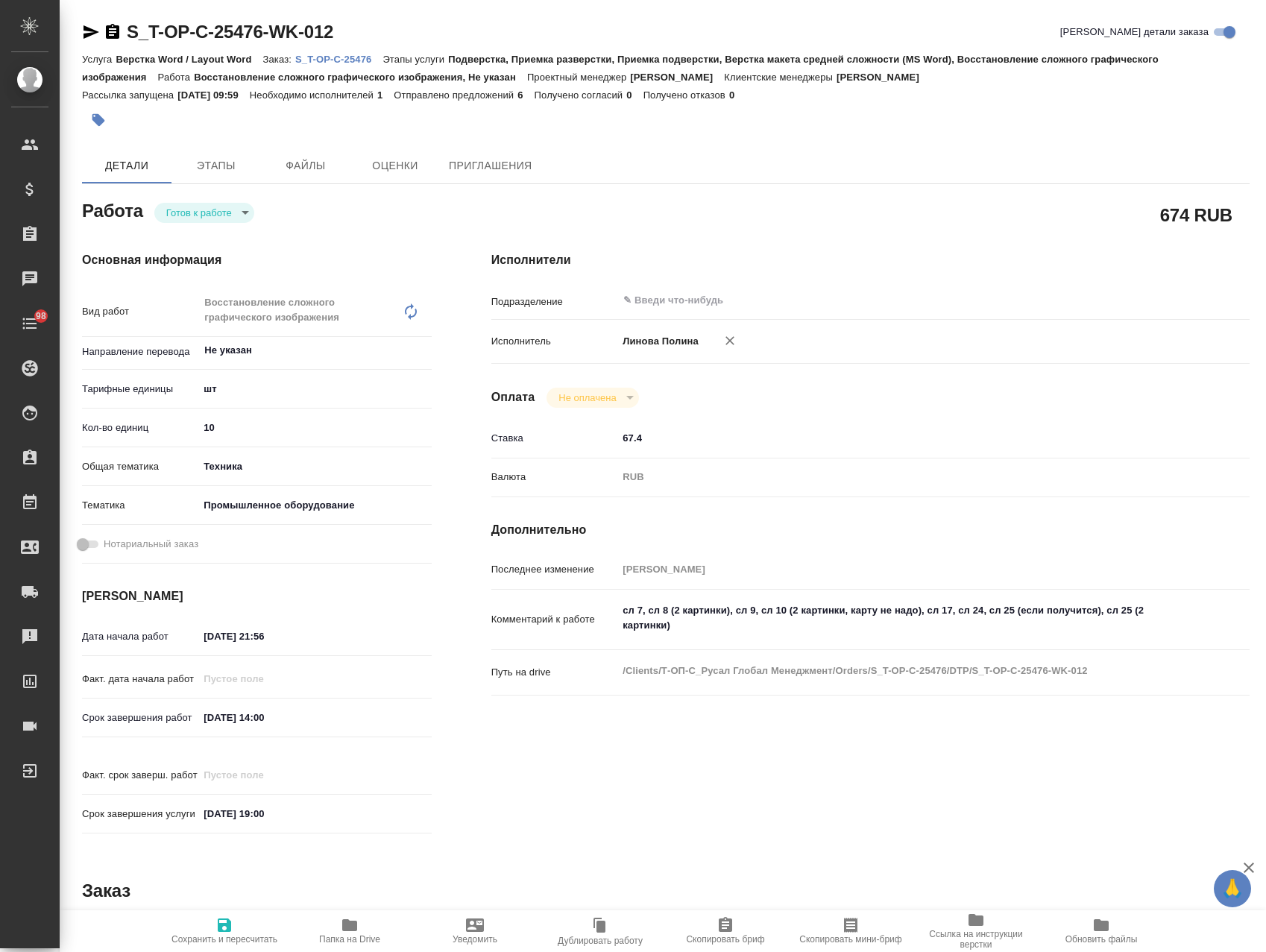
type textarea "x"
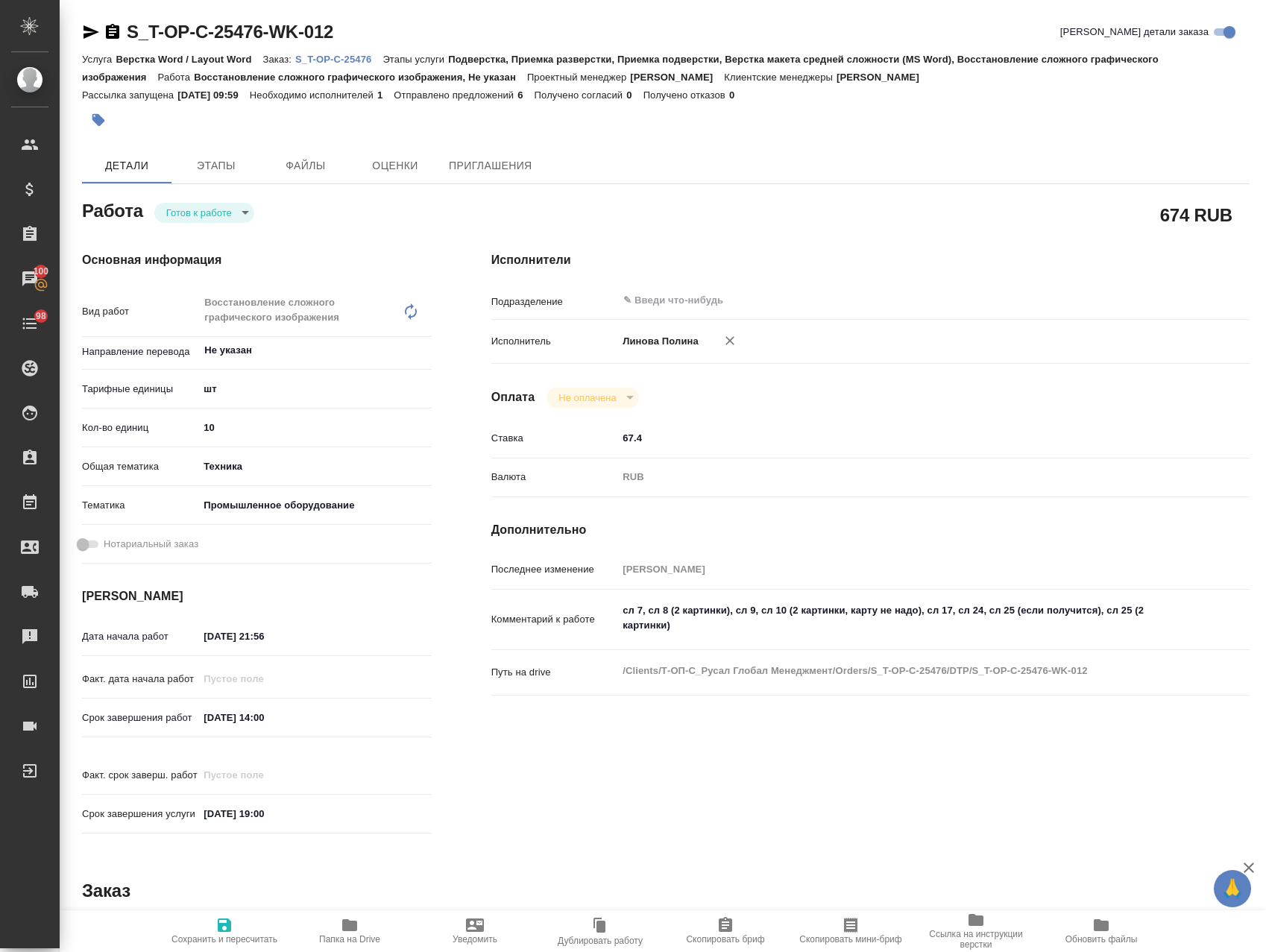
type textarea "x"
